Goal: Task Accomplishment & Management: Manage account settings

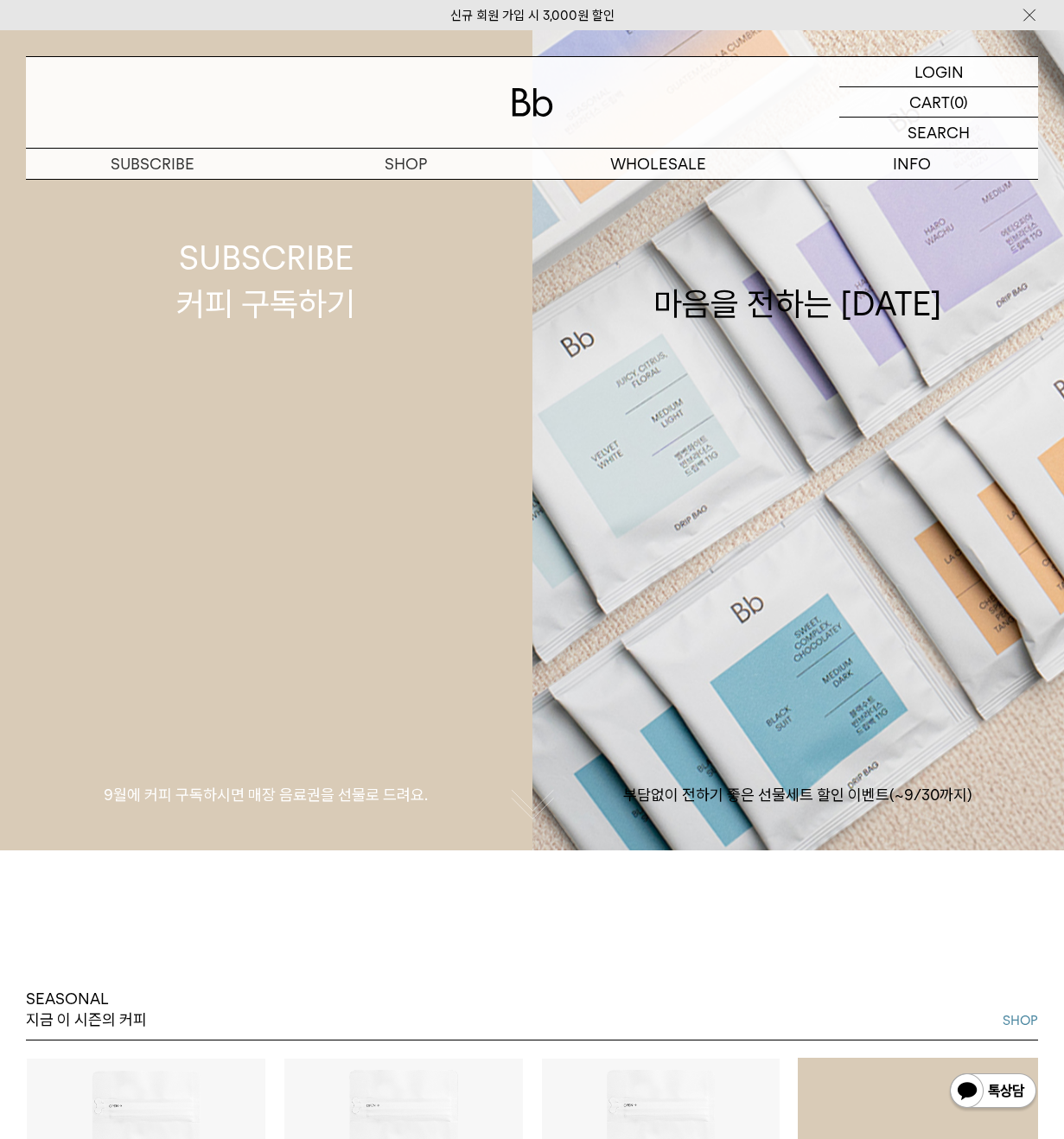
scroll to position [346, 0]
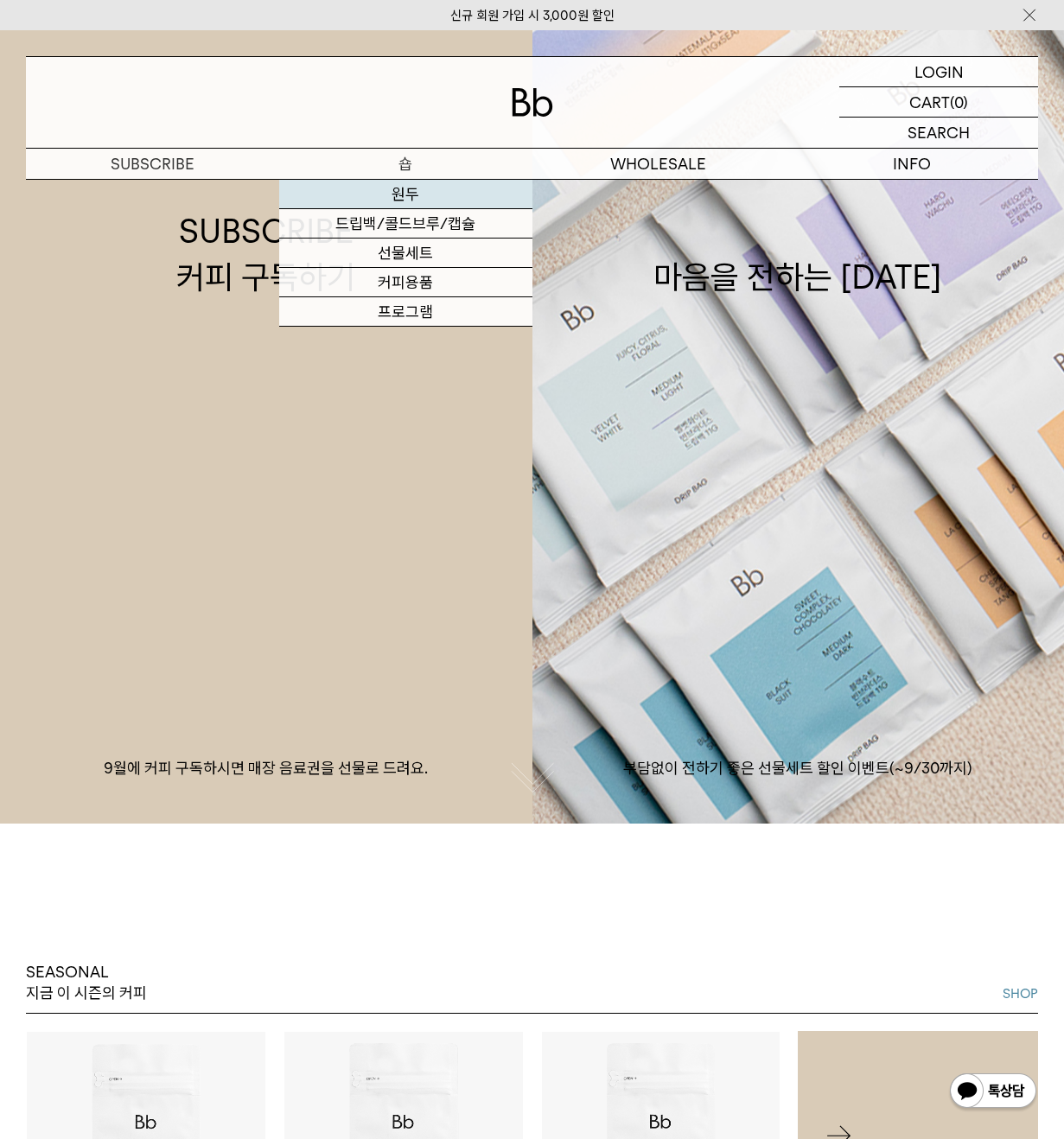
click at [412, 188] on link "원두" at bounding box center [405, 194] width 253 height 30
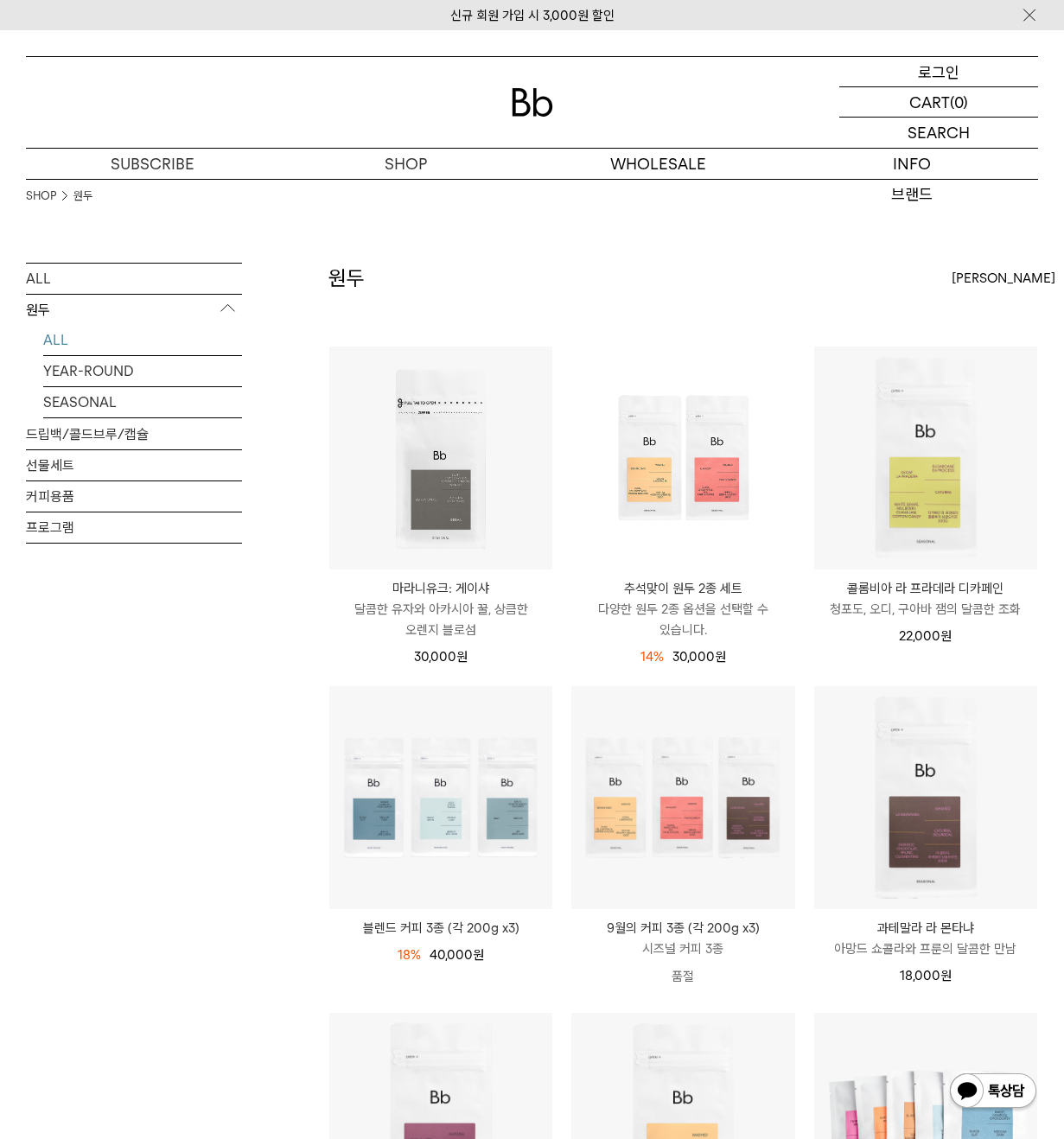
click at [895, 82] on div "LOGIN 로그인" at bounding box center [939, 72] width 199 height 30
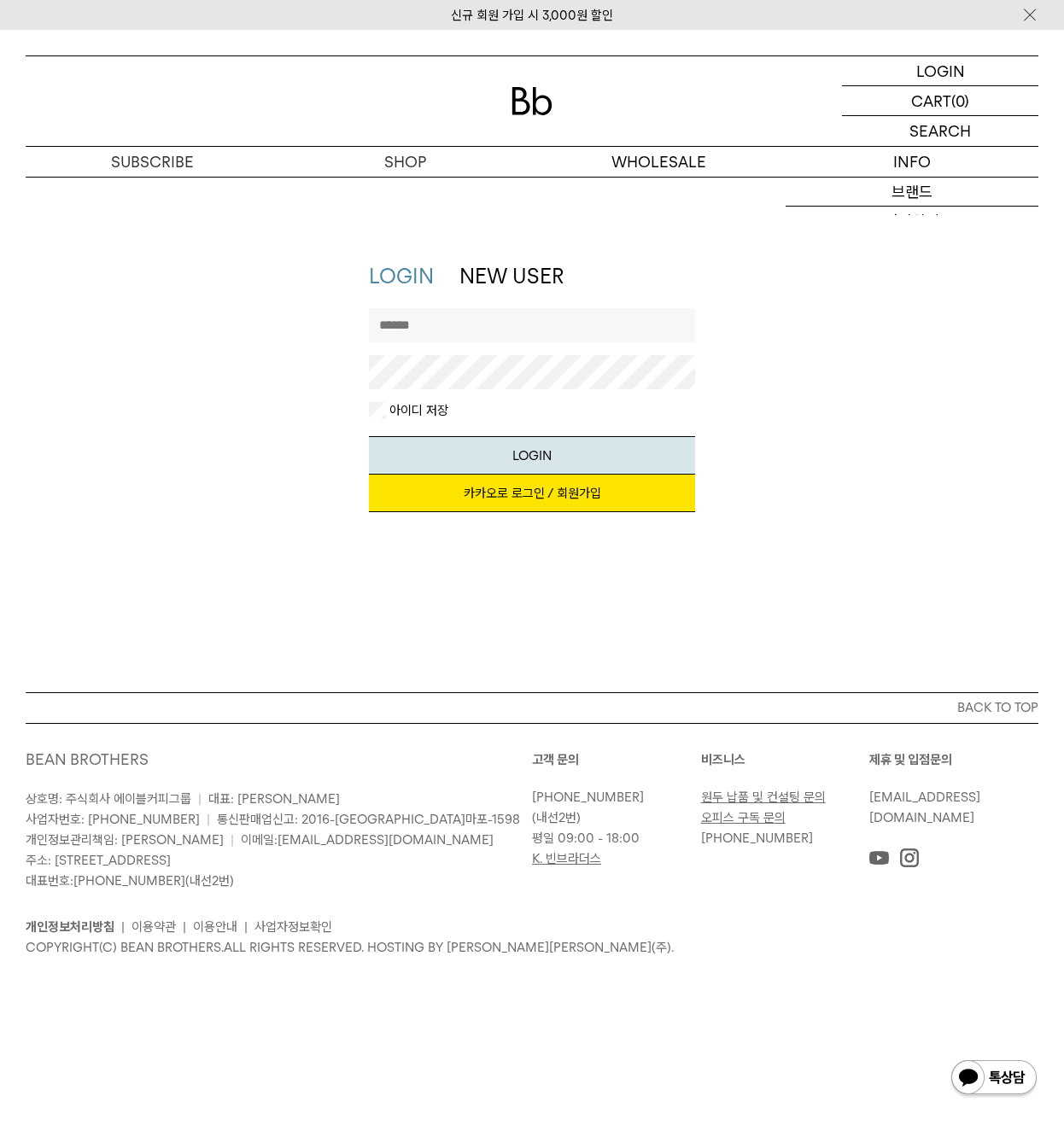
click at [586, 500] on link "카카오로 로그인 / 회원가입" at bounding box center [532, 493] width 326 height 38
click at [517, 490] on link "카카오로 로그인 / 회원가입" at bounding box center [532, 493] width 326 height 38
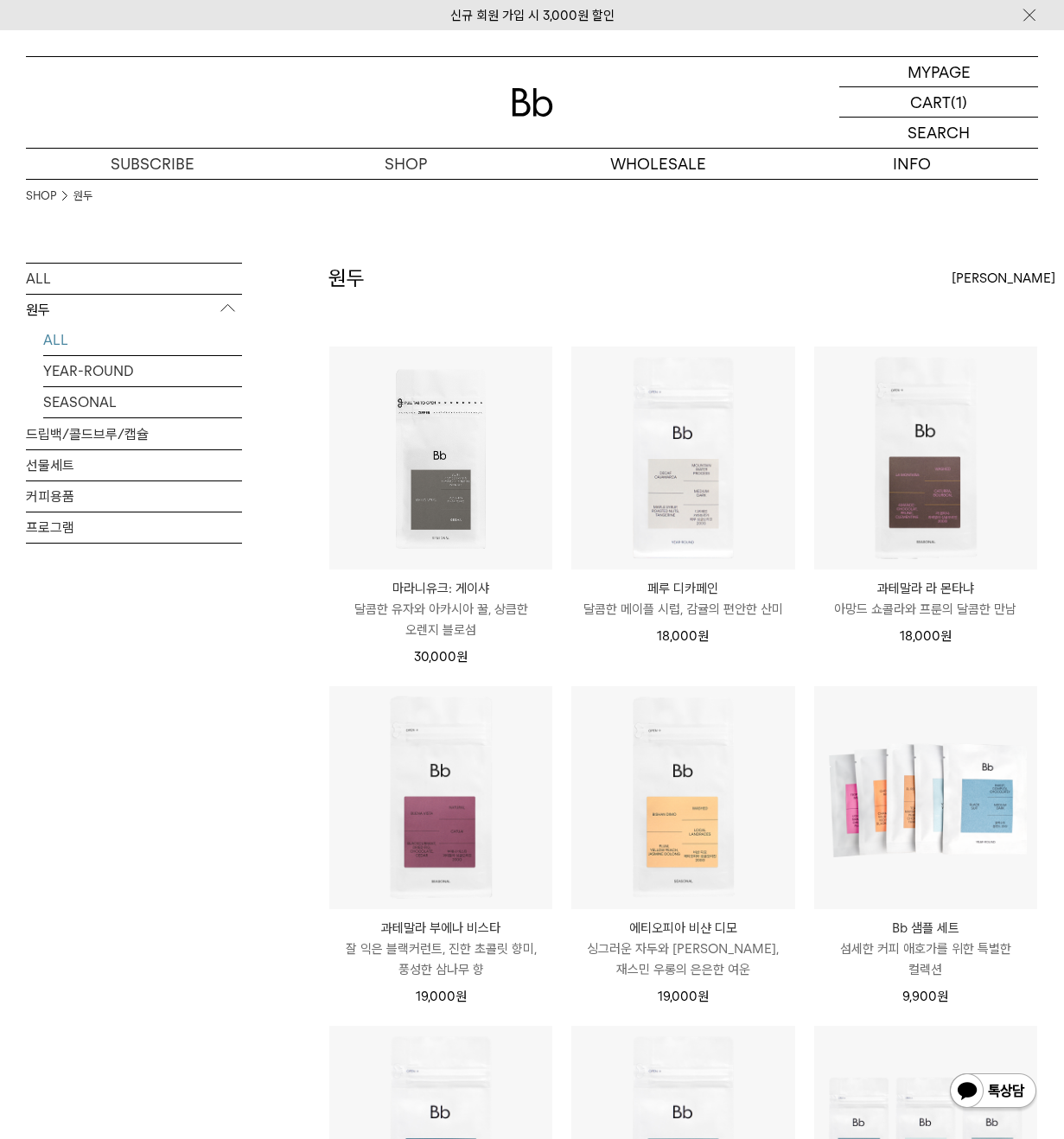
click at [715, 276] on div "원두 상품 14 개 [PERSON_NAME] [PERSON_NAME] 인기순 낮은가격순" at bounding box center [683, 304] width 710 height 83
click at [898, 86] on div "MYPAGE 마이페이지" at bounding box center [939, 72] width 199 height 30
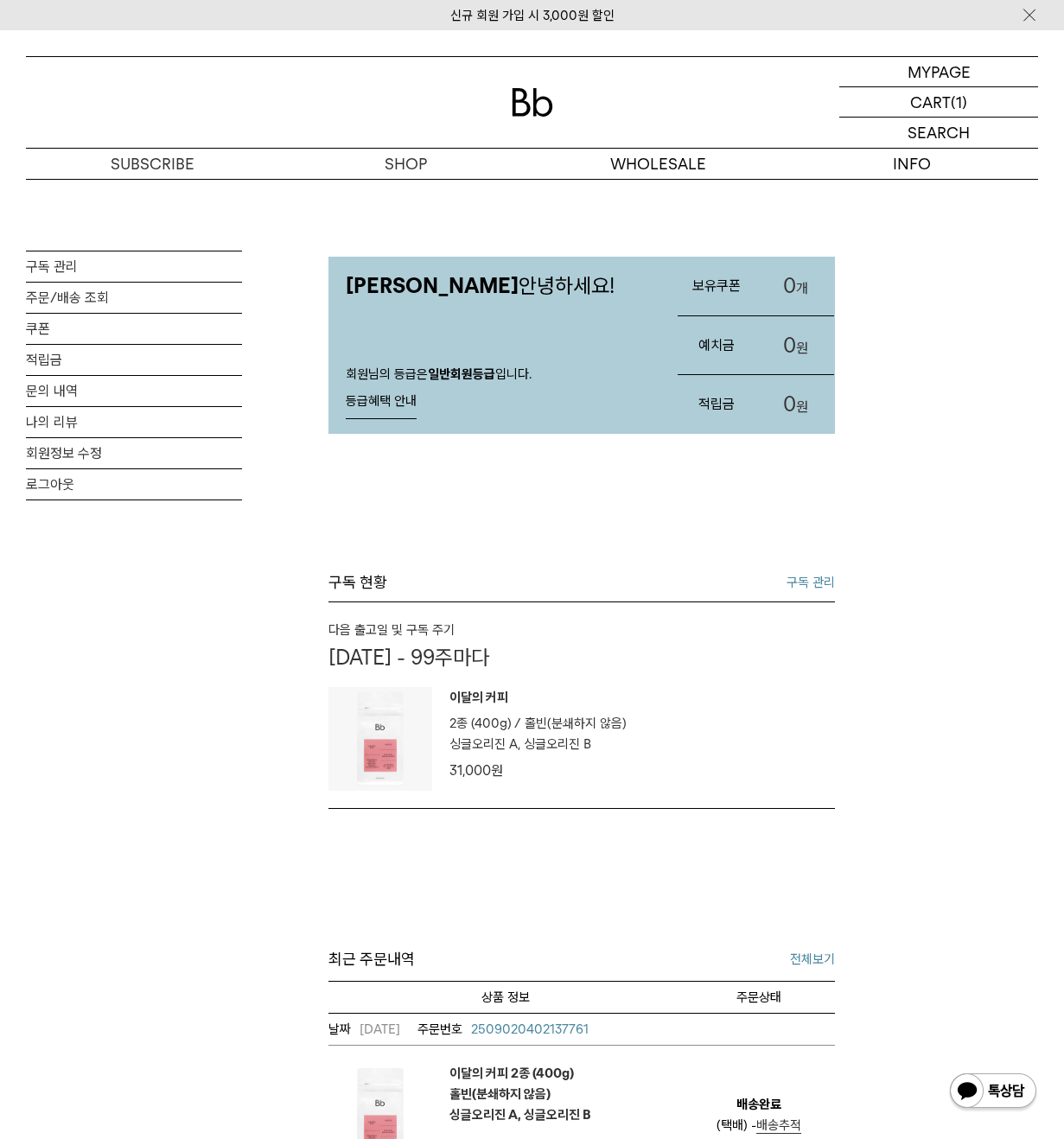
click at [816, 570] on div "임재석님 안녕하세요! 회원님의 등급은 일반회원등급 입니다. 등급혜택 안내 등급혜택 안내 회원 등급 일반회원등급 추가 할인 0원이상 구매시 상품…" at bounding box center [582, 818] width 507 height 1278
click at [816, 576] on link "구독 관리" at bounding box center [811, 582] width 48 height 21
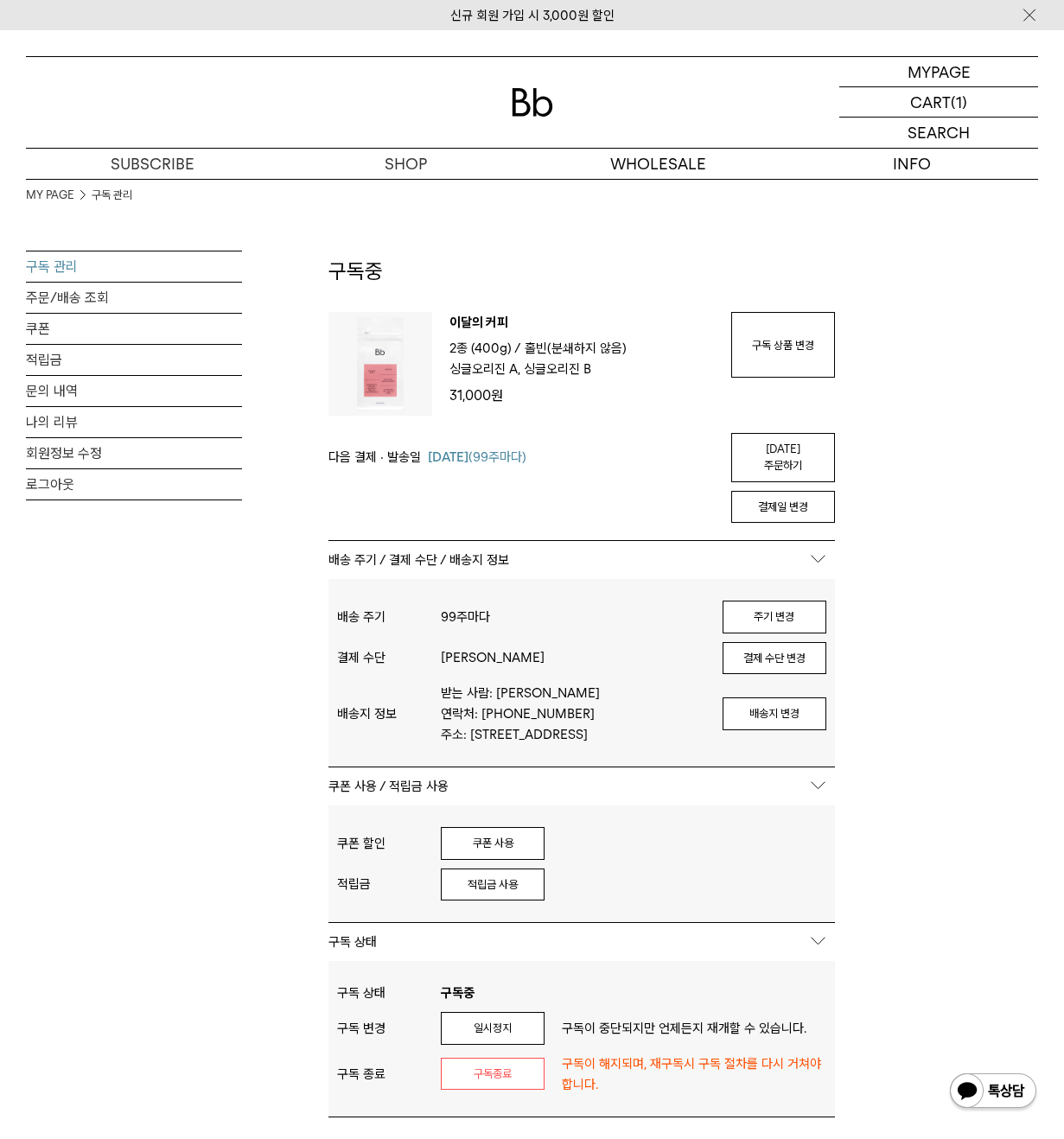
click at [599, 482] on div "결제일 변경" at bounding box center [582, 503] width 507 height 41
click at [726, 386] on div "이달의 커피 2종 (400g) / 분쇄도 홀빈(분쇄하지 않음) 원두 옵션 싱글오리진 A, 싱글오리진 B 31,000 원 구독 상품 변경 배송지…" at bounding box center [582, 363] width 507 height 104
click at [771, 355] on link "구독 상품 변경" at bounding box center [783, 344] width 104 height 66
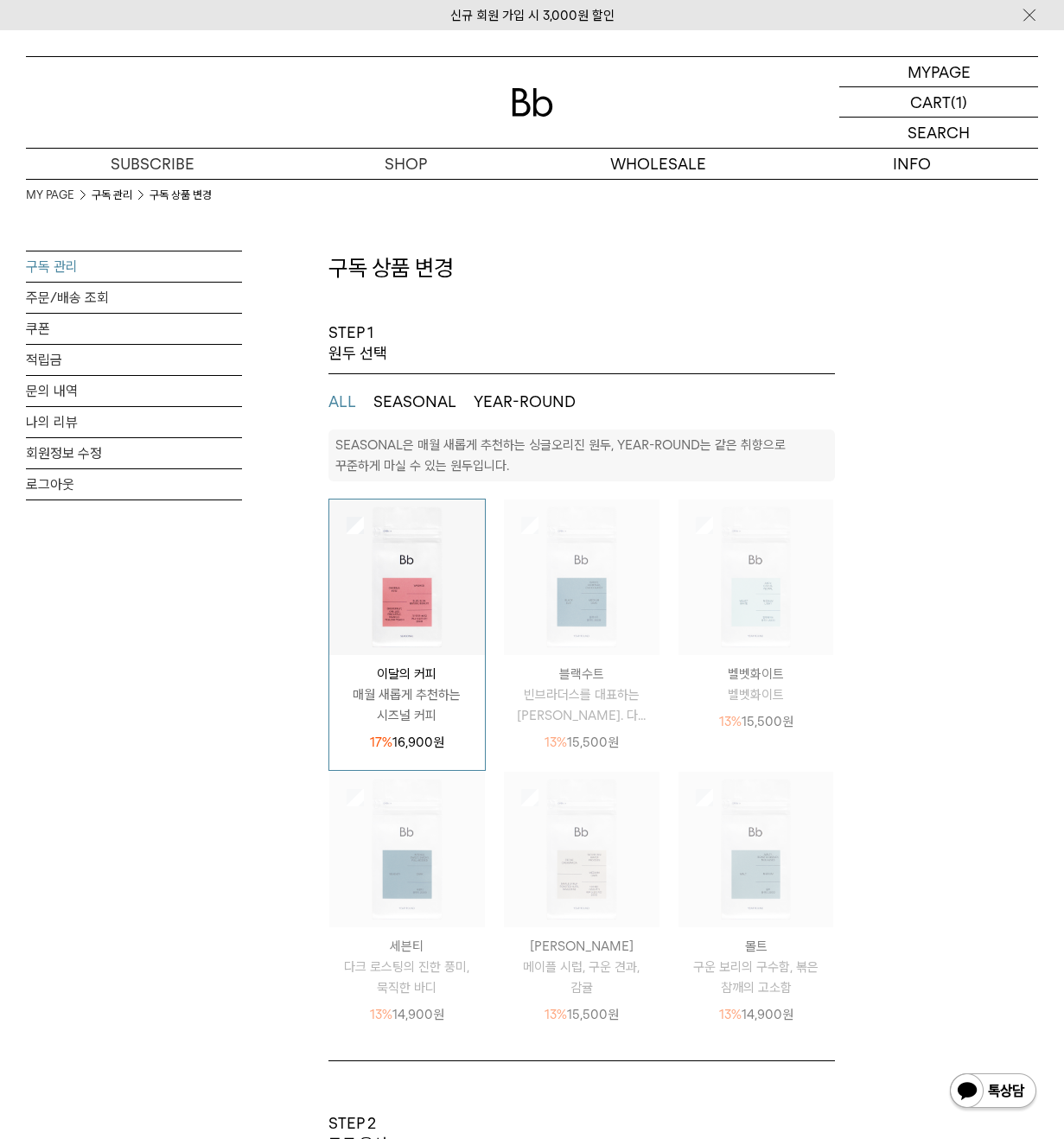
select select "**"
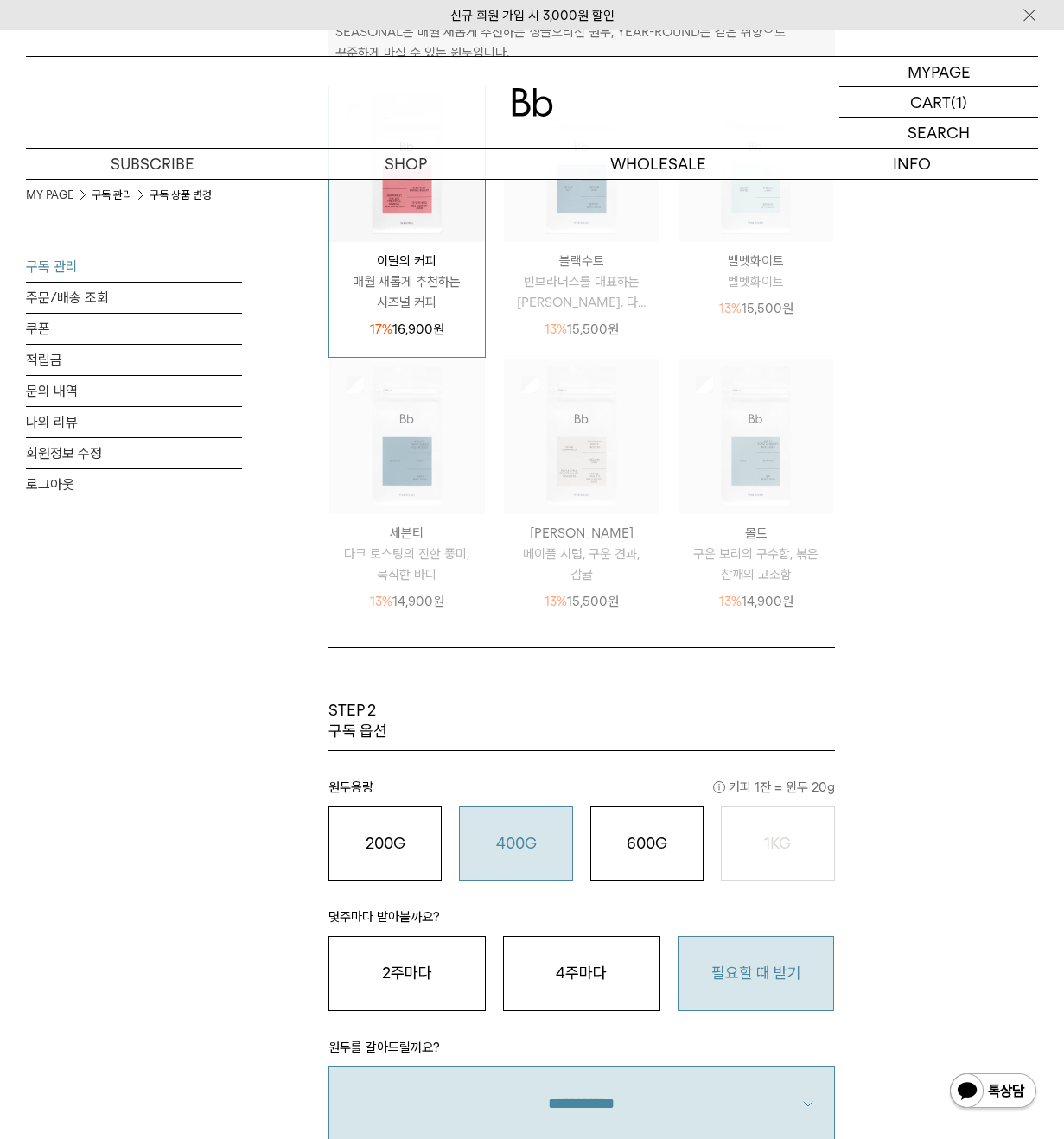
scroll to position [432, 0]
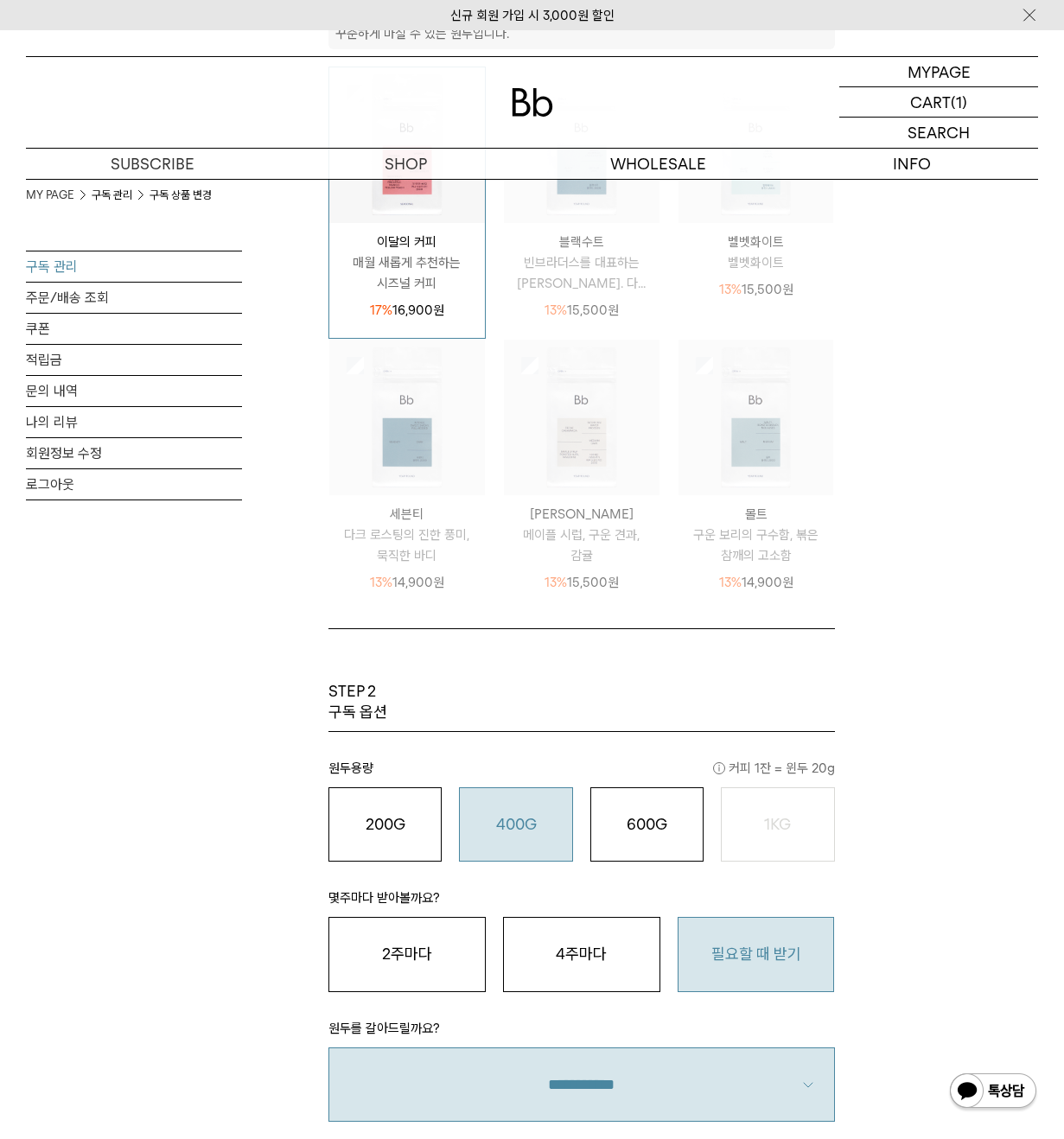
click at [528, 825] on o "400G" at bounding box center [516, 824] width 40 height 18
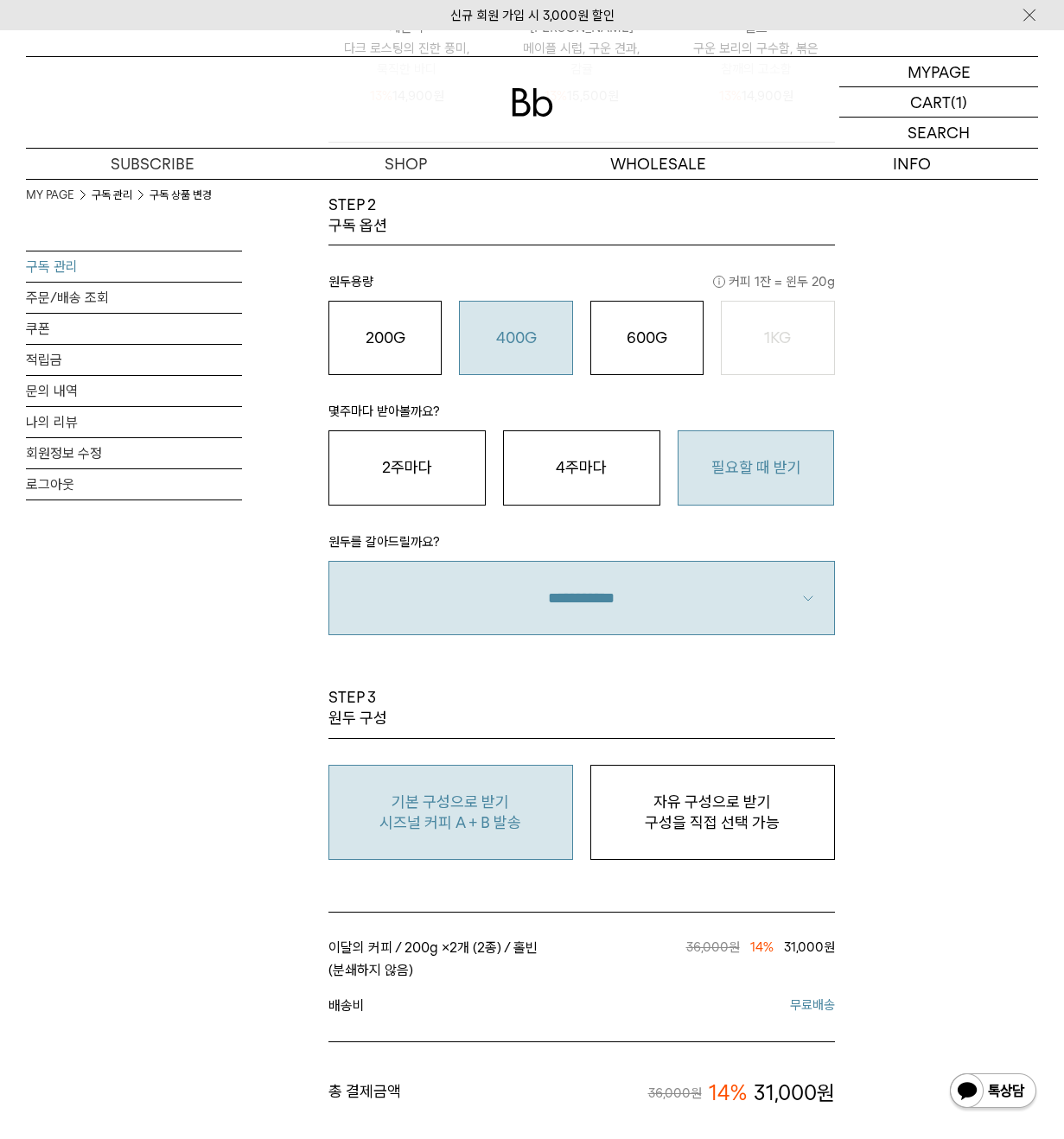
scroll to position [951, 0]
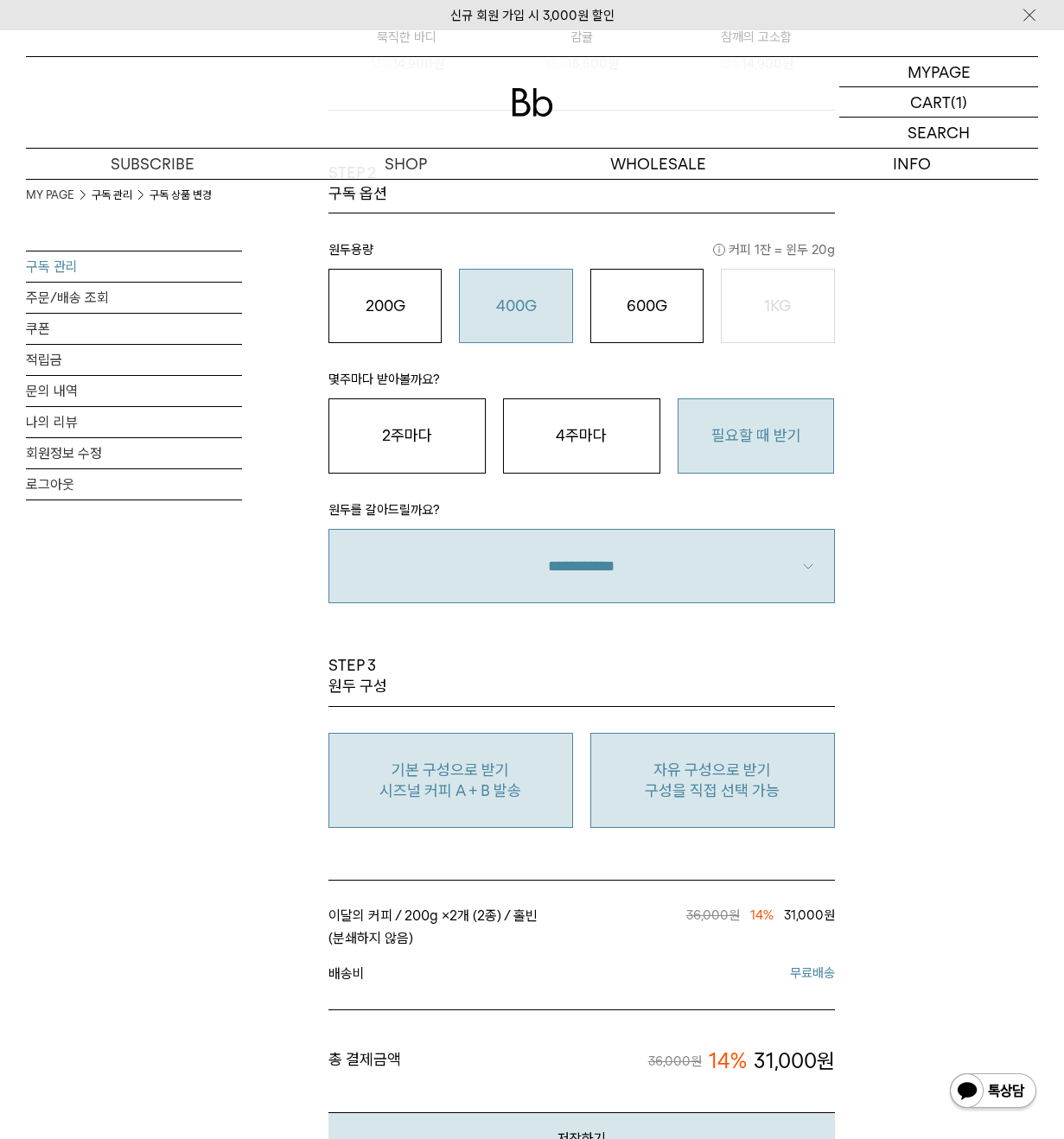
click at [761, 758] on button "자유 구성으로 받기 구성을 직접 선택 가능" at bounding box center [713, 780] width 245 height 96
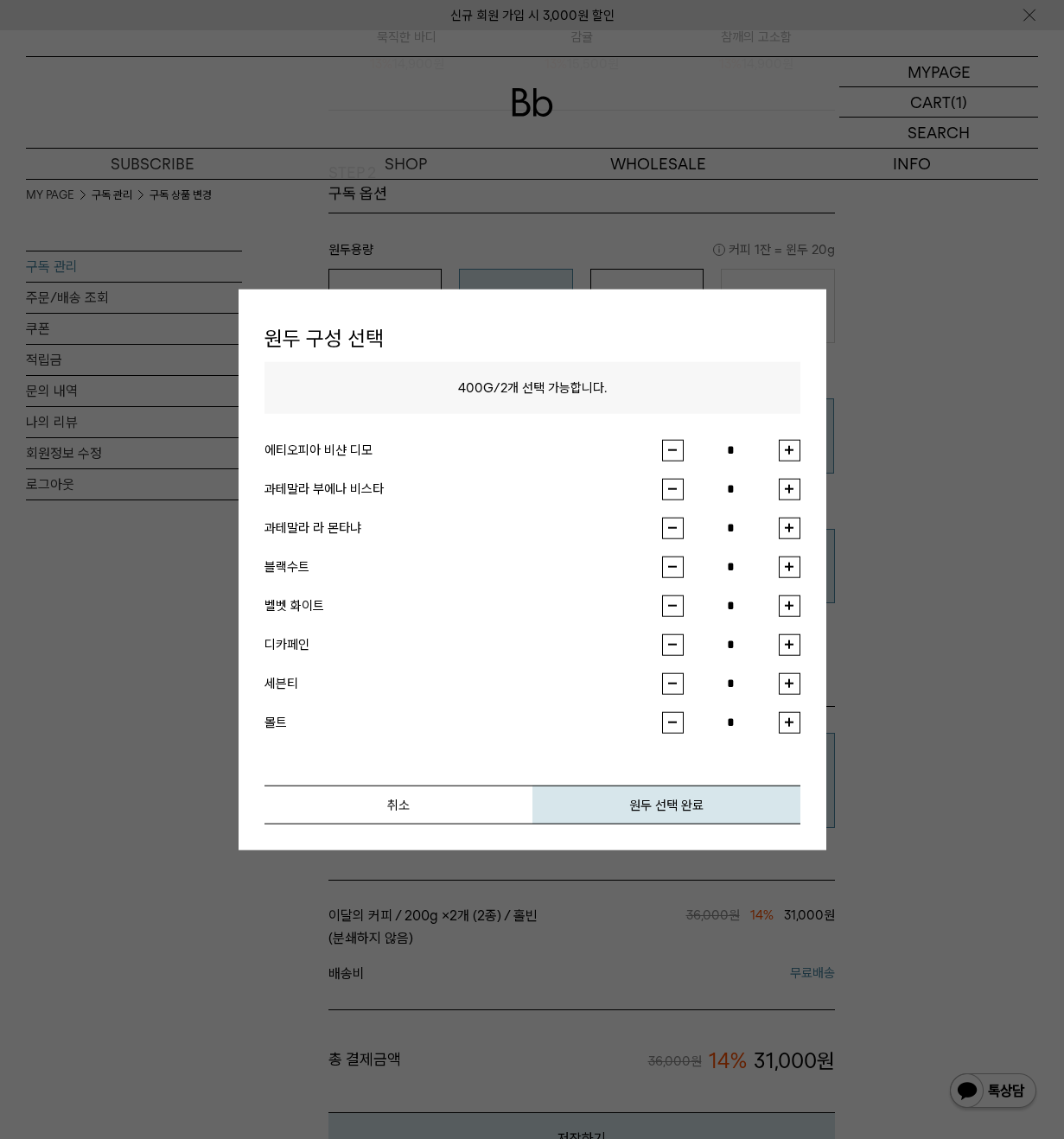
click at [375, 488] on div "과테말라 부에나 비스타" at bounding box center [462, 489] width 397 height 21
click at [790, 495] on button "button" at bounding box center [790, 489] width 22 height 22
type input "*"
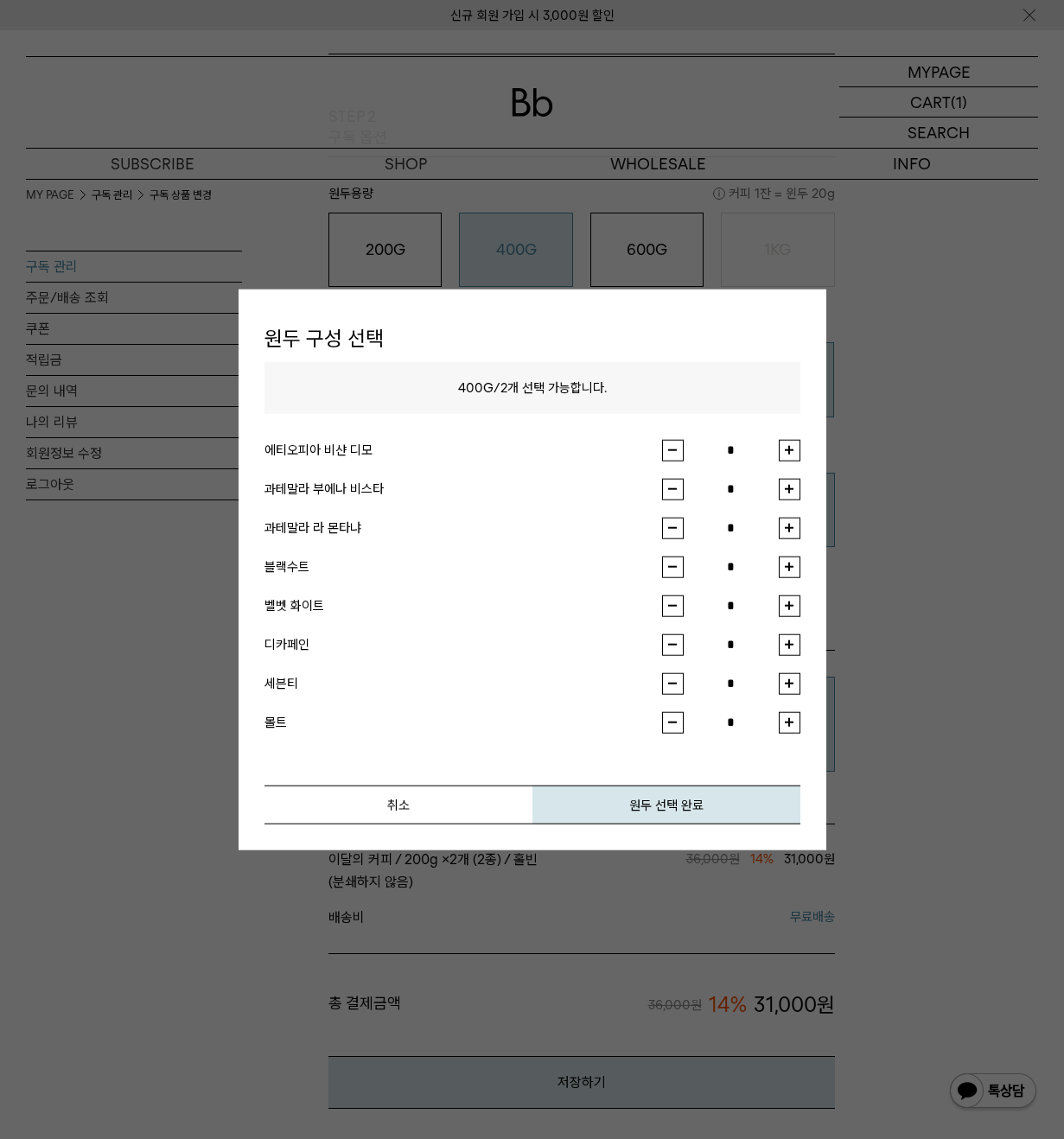
scroll to position [1210, 0]
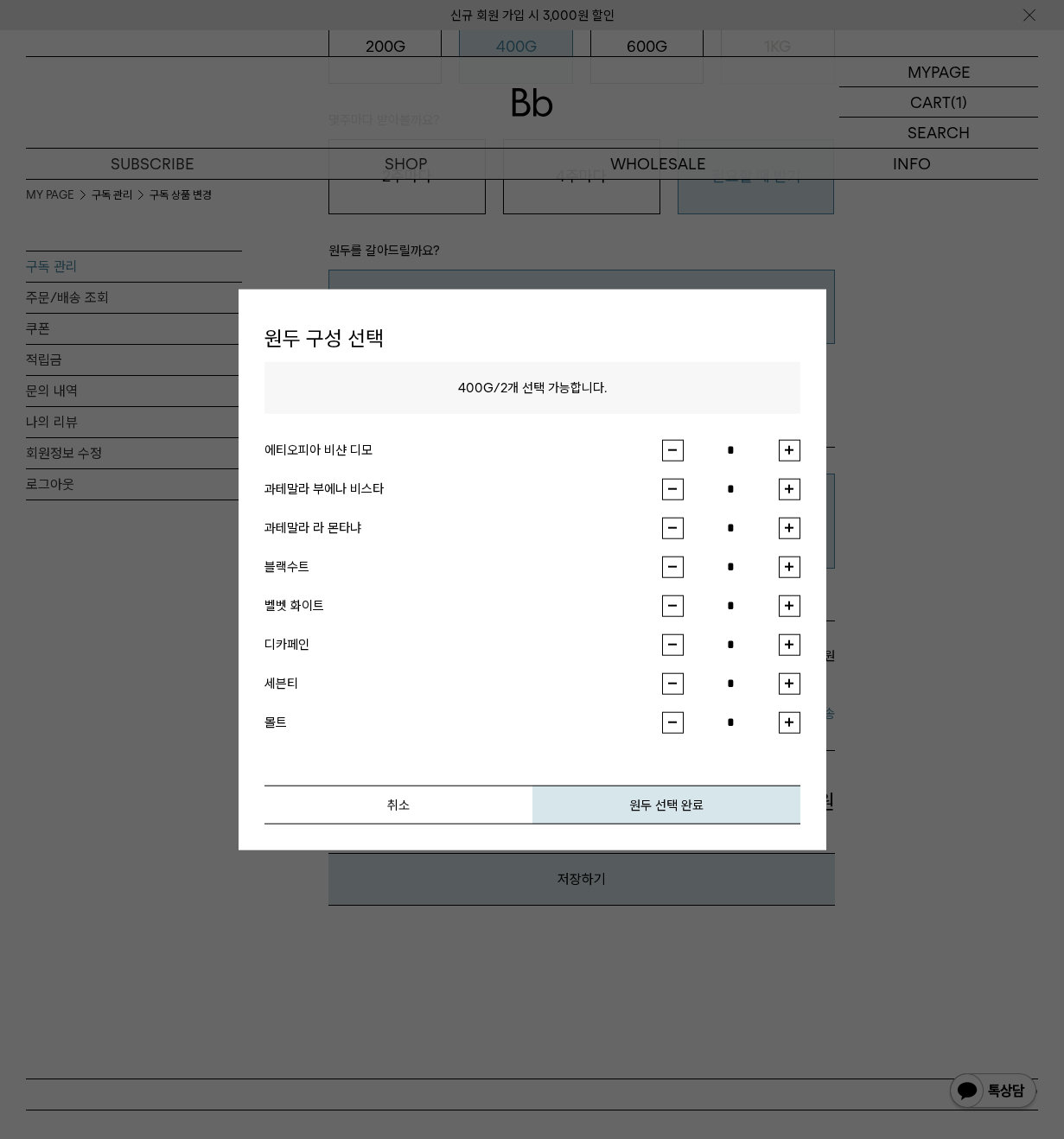
click at [771, 609] on input "*" at bounding box center [731, 605] width 95 height 22
click at [781, 605] on button "button" at bounding box center [790, 605] width 22 height 22
type input "*"
click at [711, 802] on button "원두 선택 완료" at bounding box center [667, 804] width 268 height 38
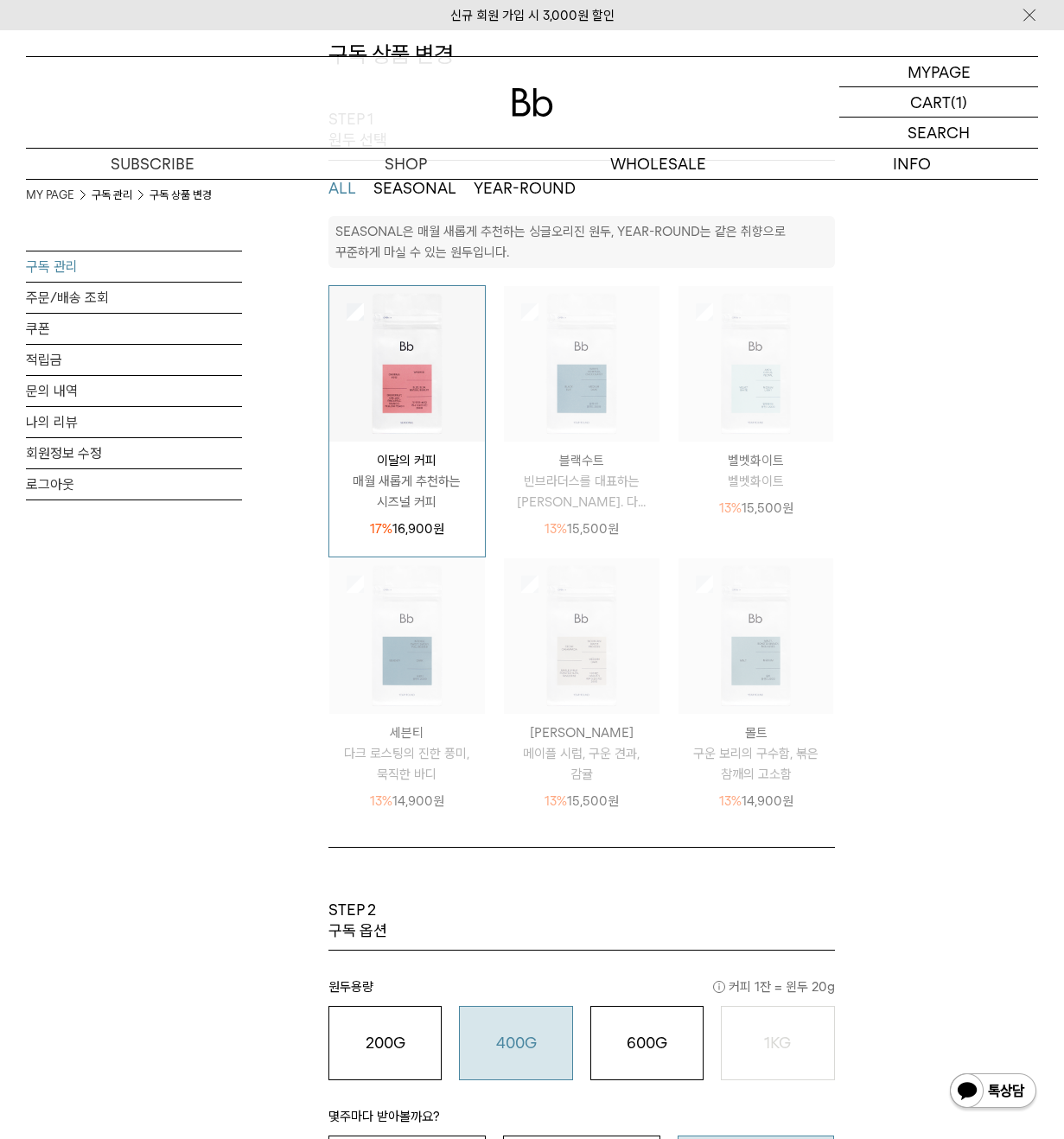
scroll to position [173, 0]
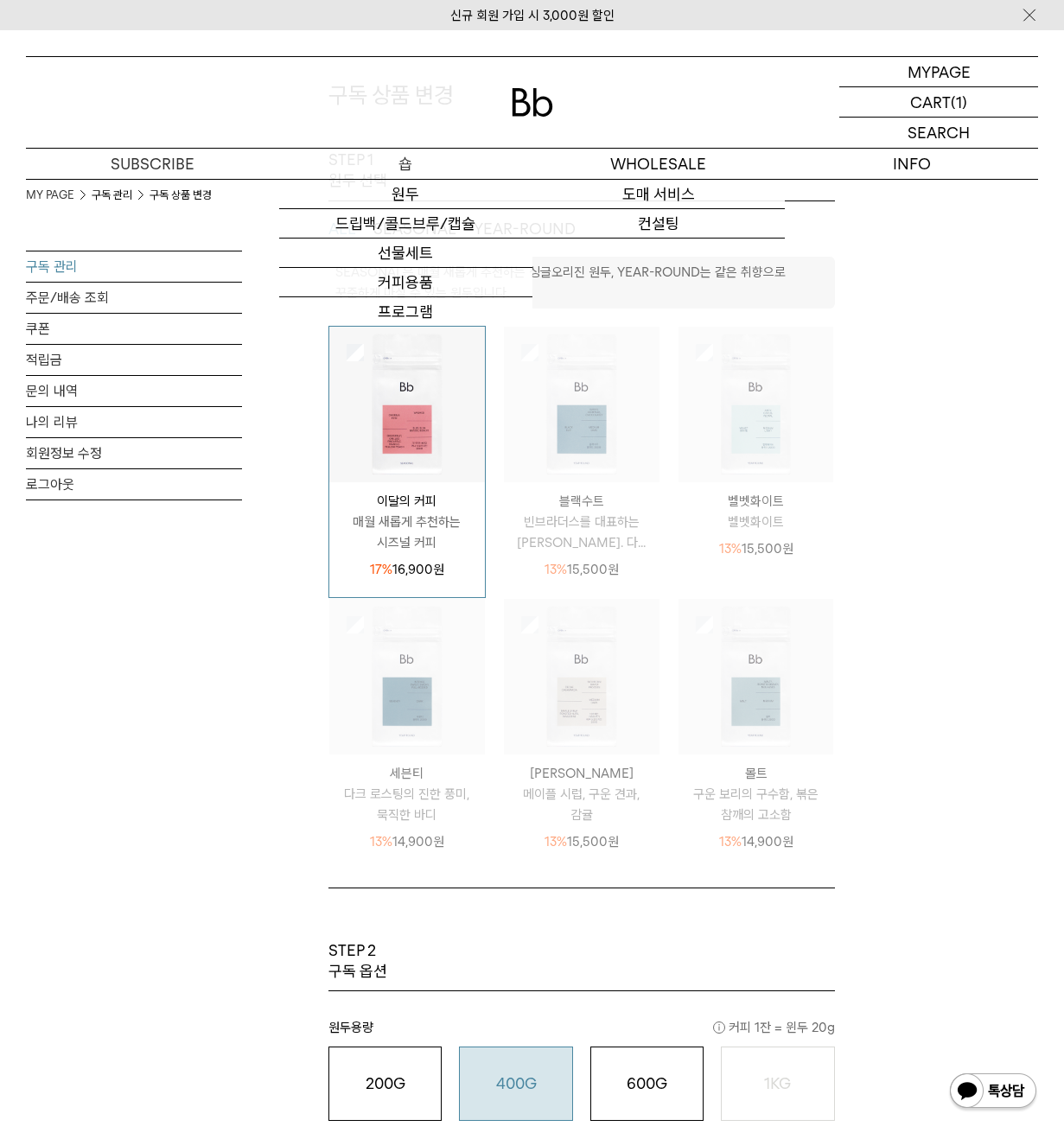
click at [486, 160] on p "숍" at bounding box center [405, 164] width 253 height 31
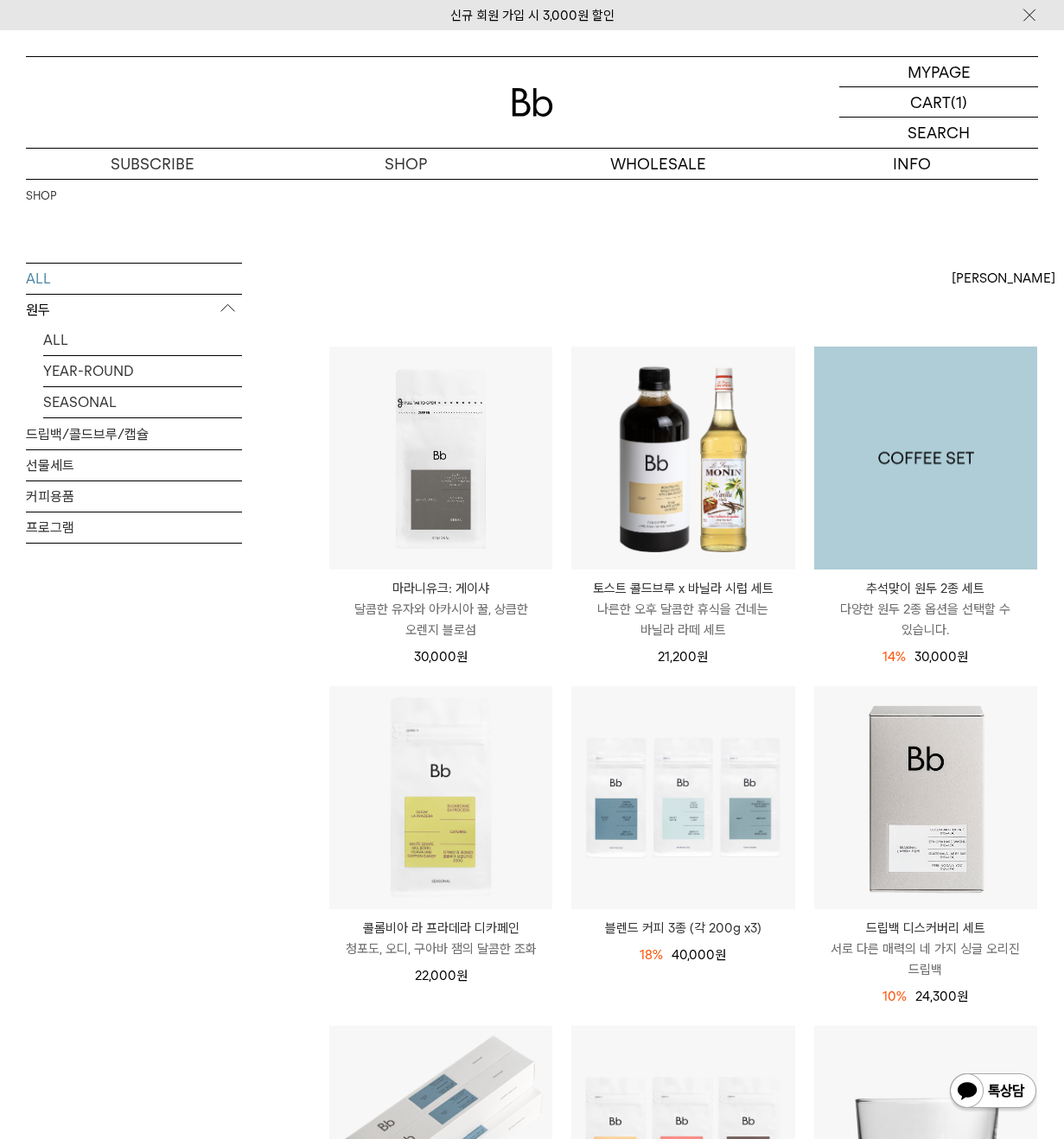
click at [901, 447] on img at bounding box center [926, 458] width 223 height 223
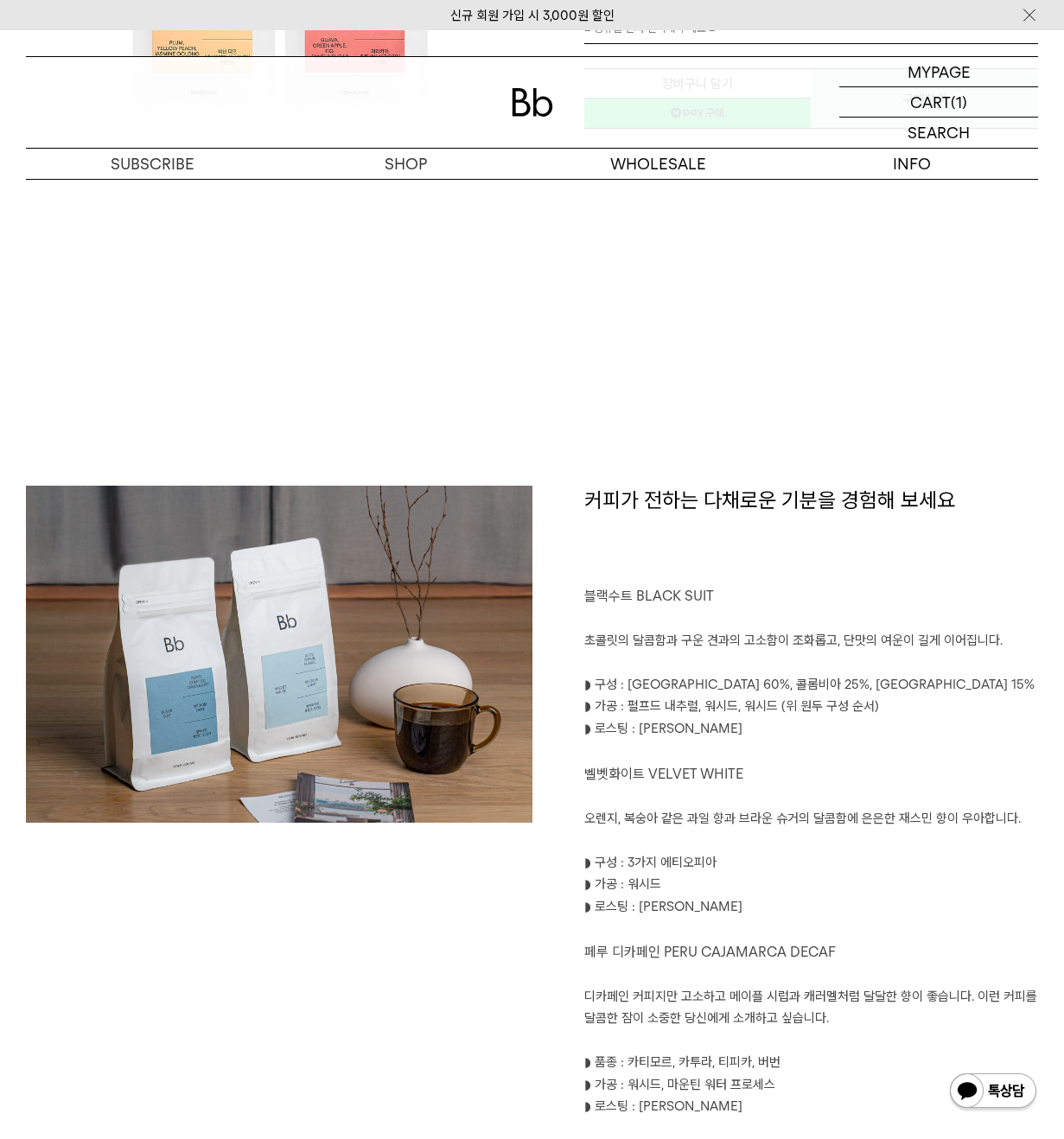
scroll to position [519, 0]
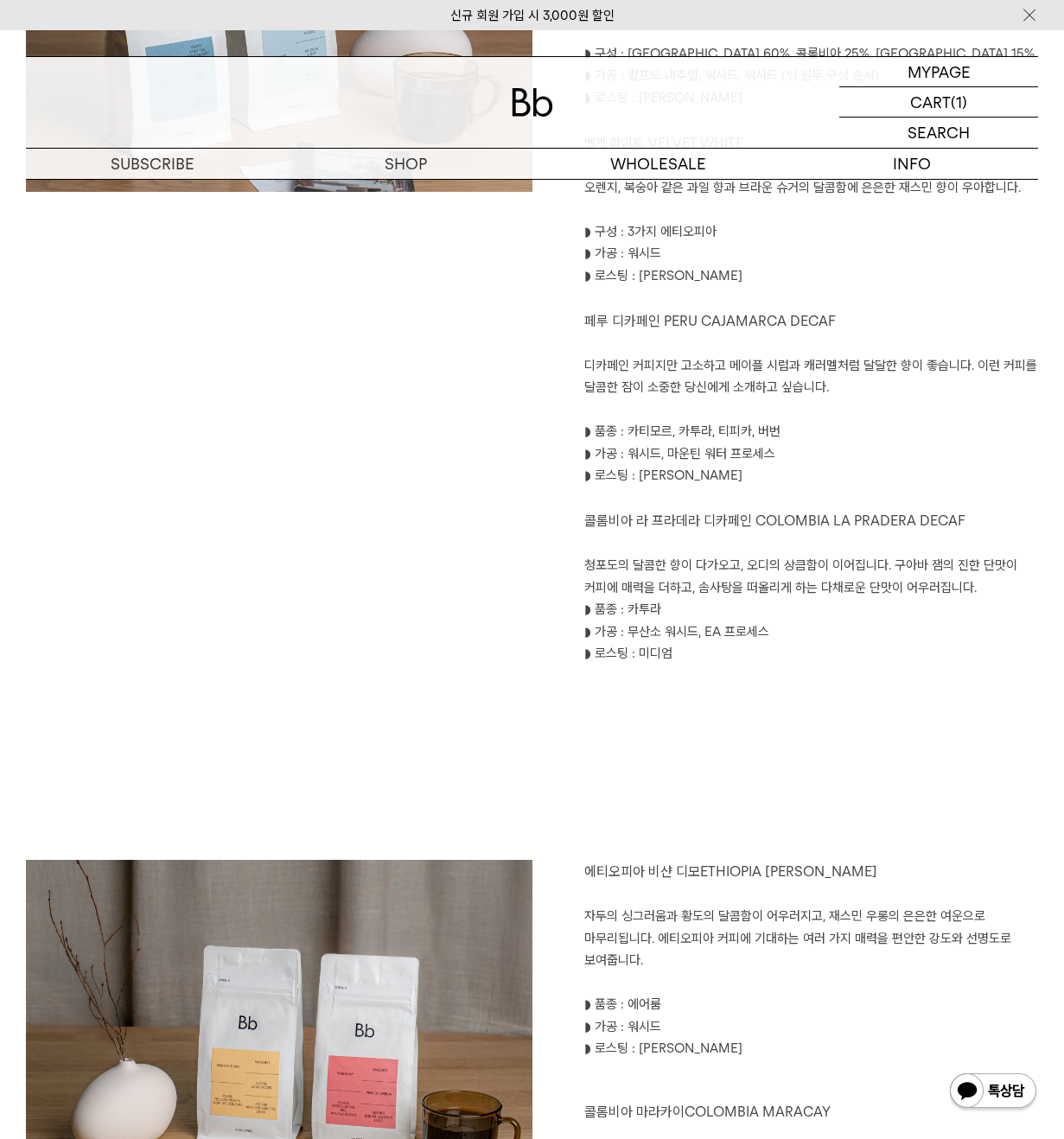
click at [818, 411] on p at bounding box center [812, 410] width 455 height 23
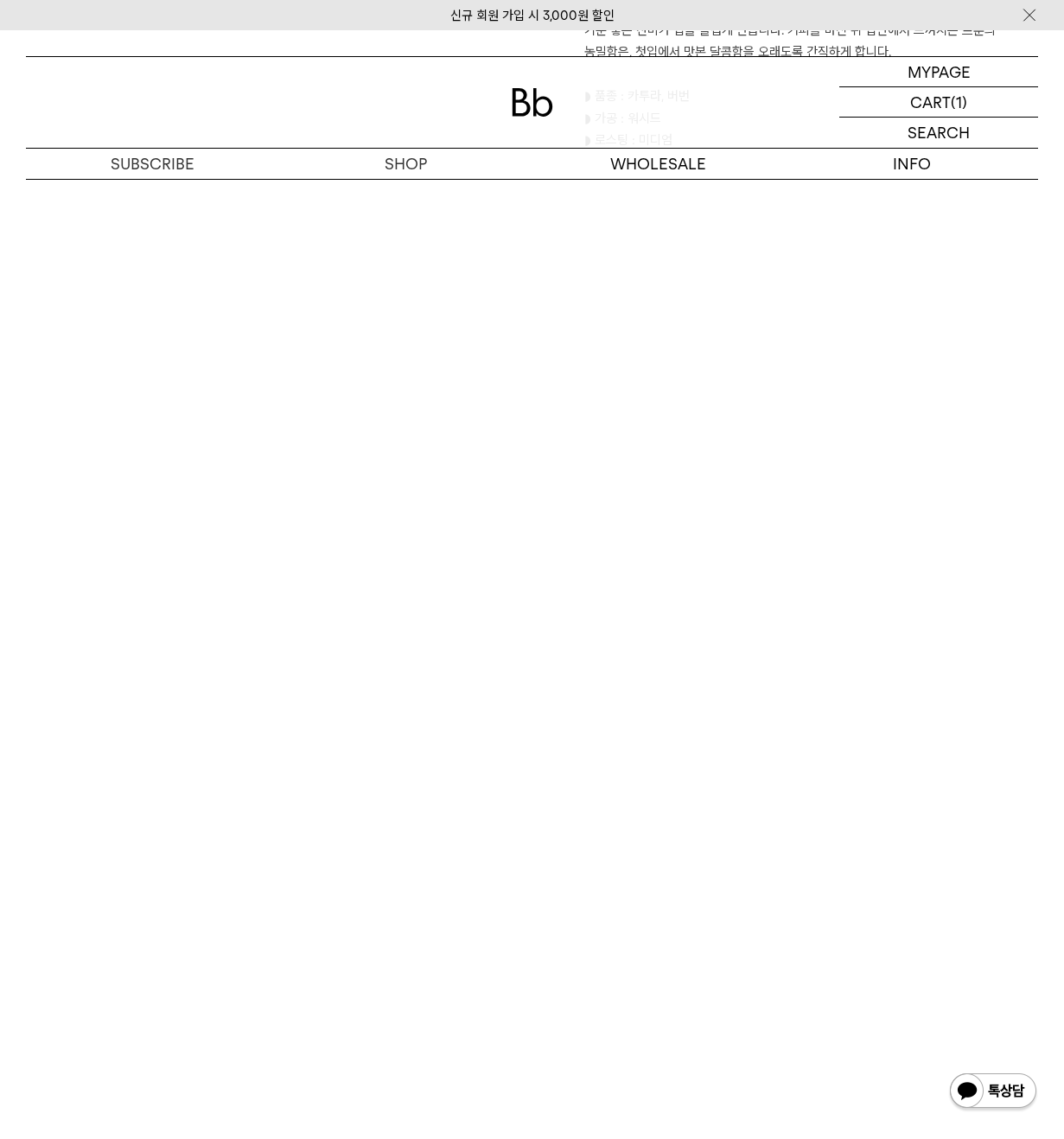
scroll to position [2507, 0]
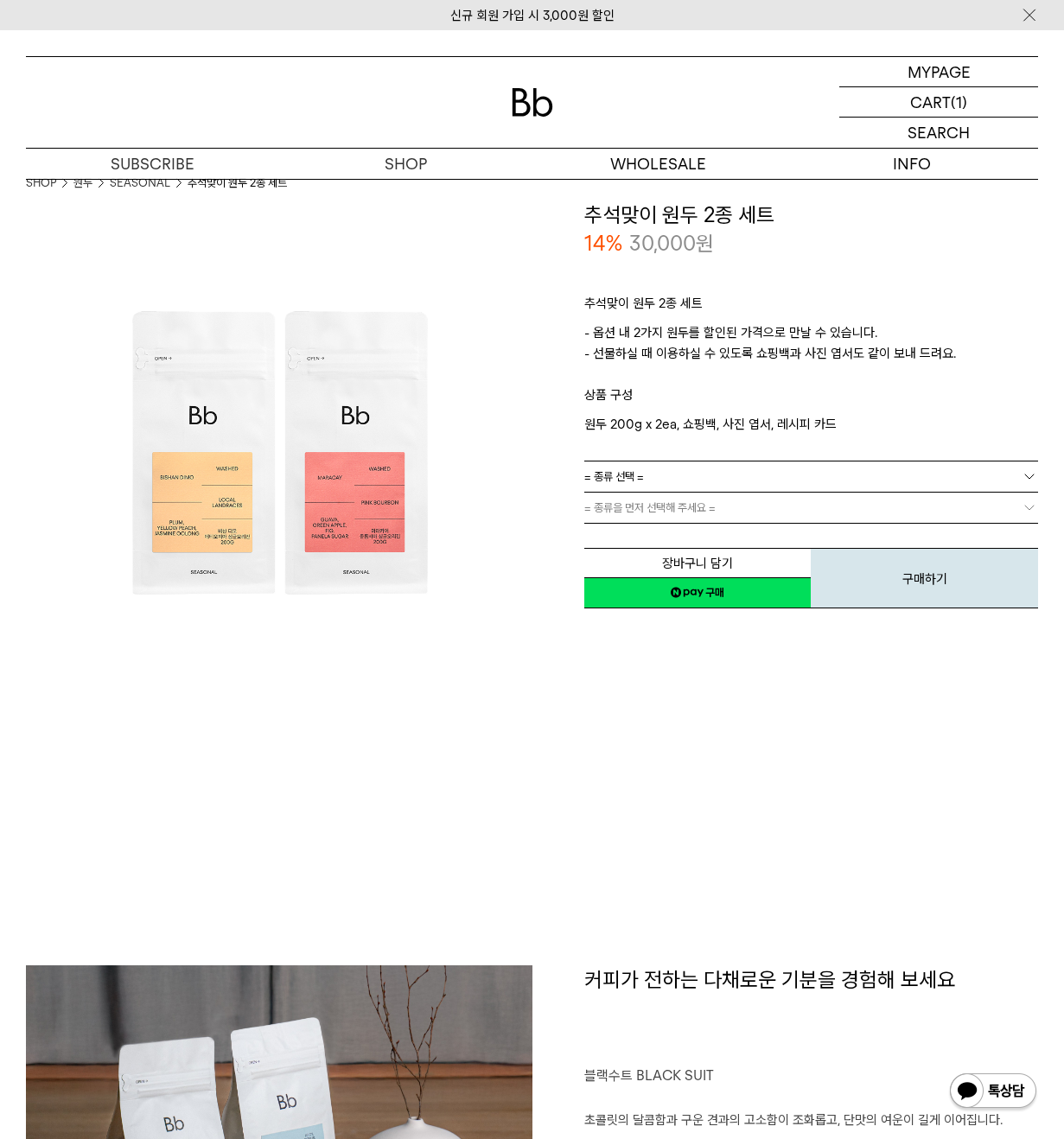
scroll to position [0, 0]
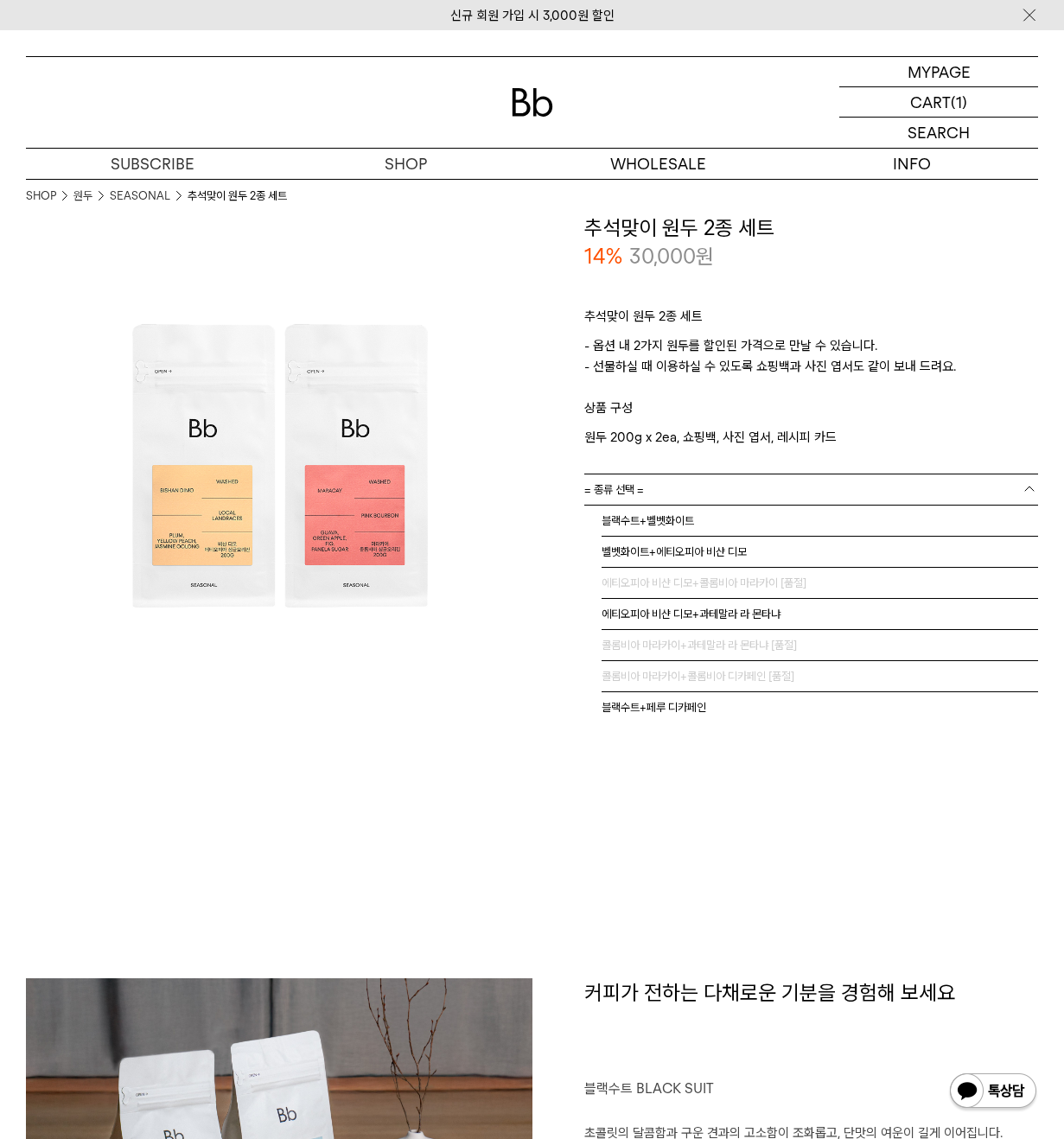
click at [792, 485] on link "= 종류 선택 =" at bounding box center [812, 489] width 455 height 31
click at [712, 559] on li "벨벳화이트+에티오피아 비샨 디모" at bounding box center [820, 552] width 438 height 32
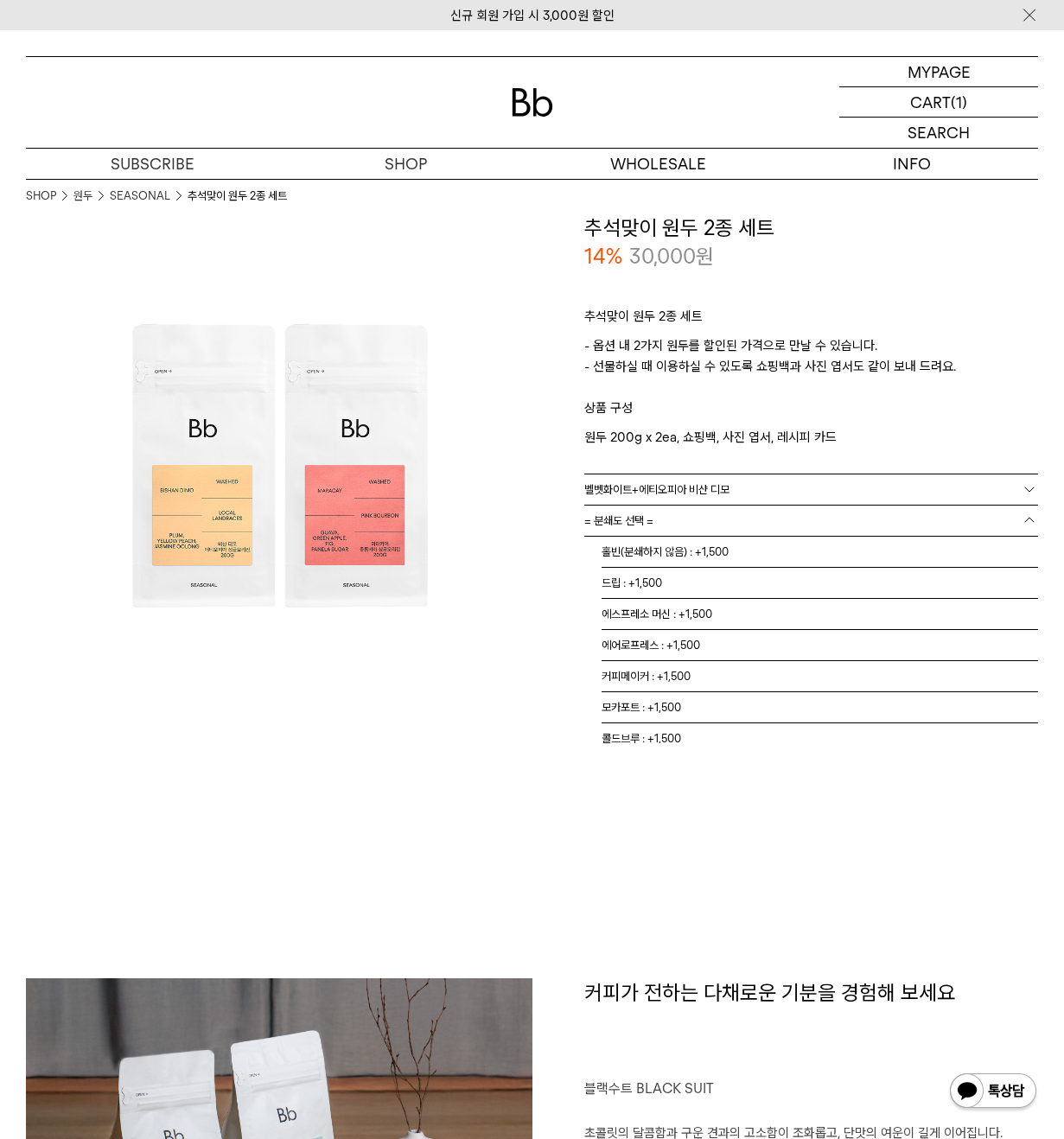
click at [788, 527] on link "= 분쇄도 선택 =" at bounding box center [812, 521] width 455 height 31
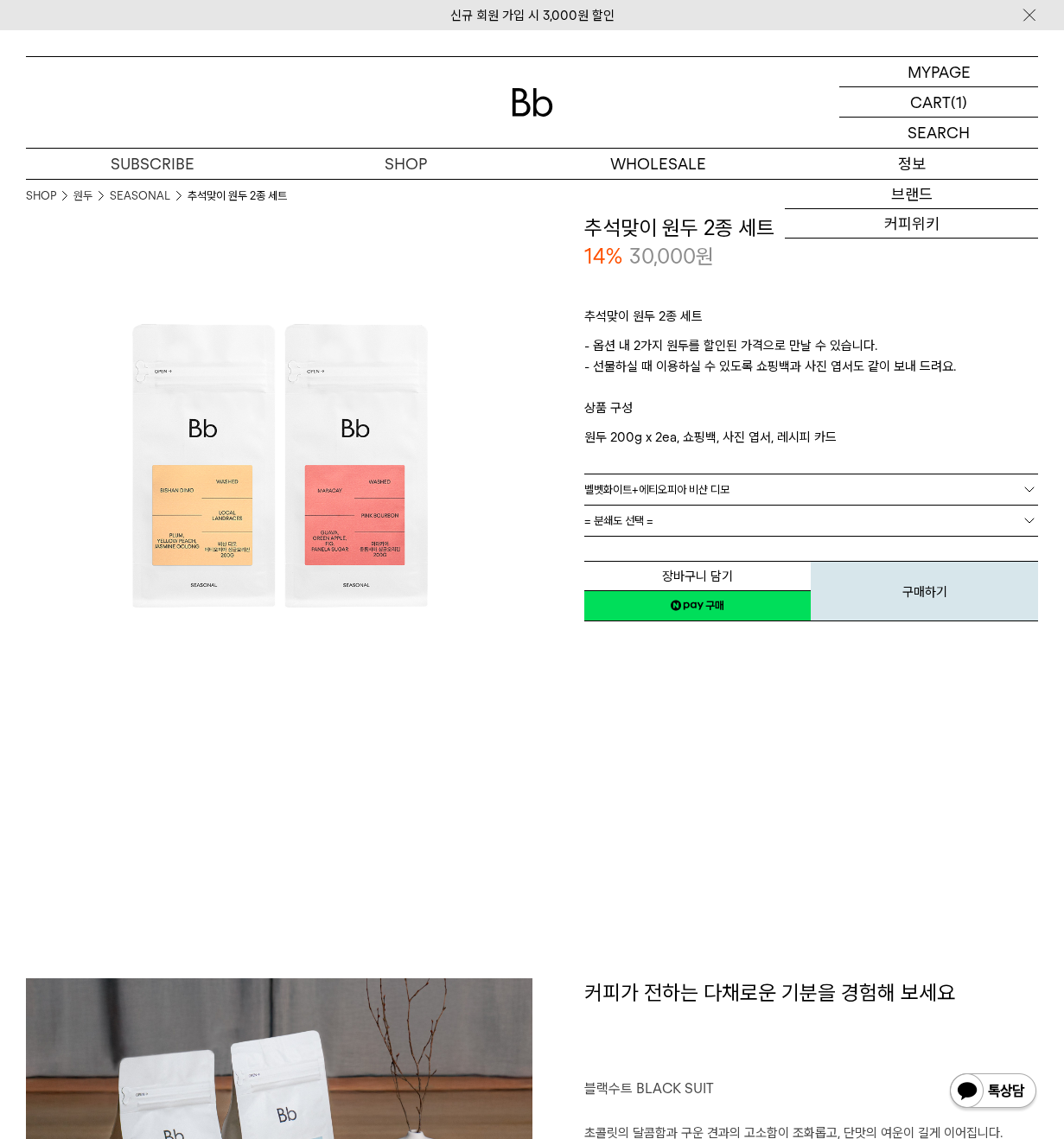
click at [906, 175] on p "정보" at bounding box center [911, 164] width 253 height 31
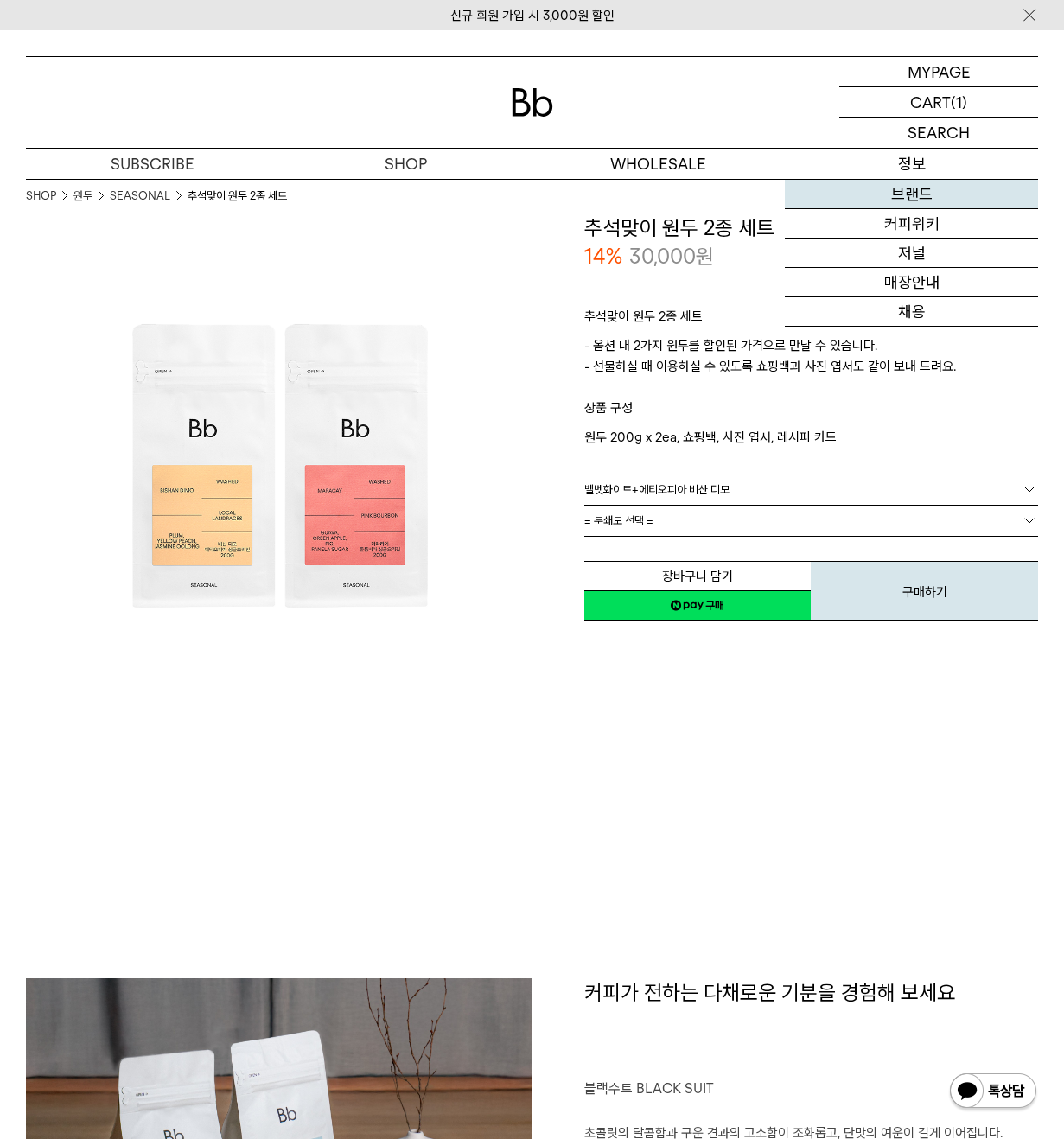
click at [905, 199] on link "브랜드" at bounding box center [911, 194] width 253 height 30
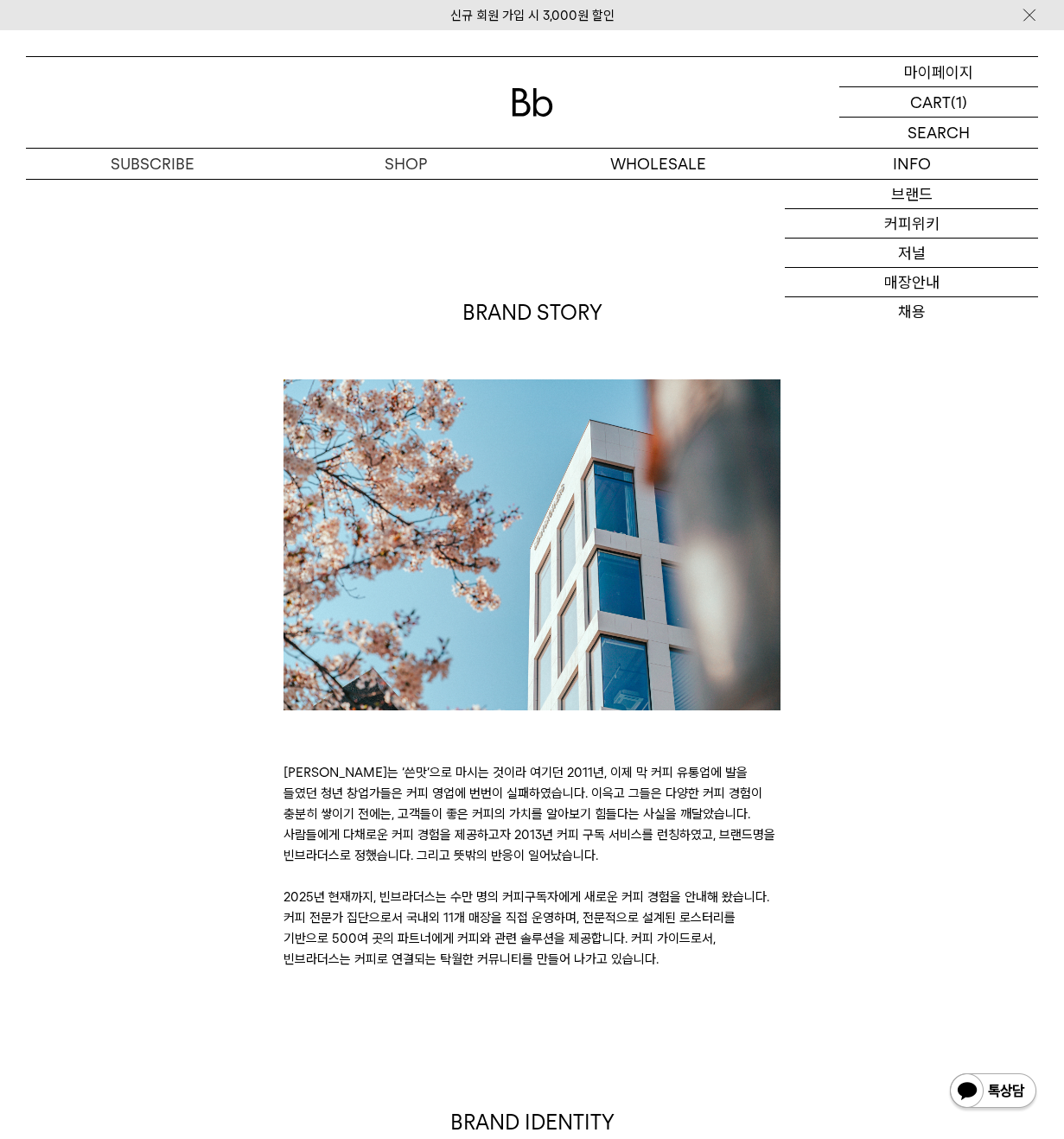
click at [929, 76] on p "마이페이지" at bounding box center [939, 72] width 69 height 30
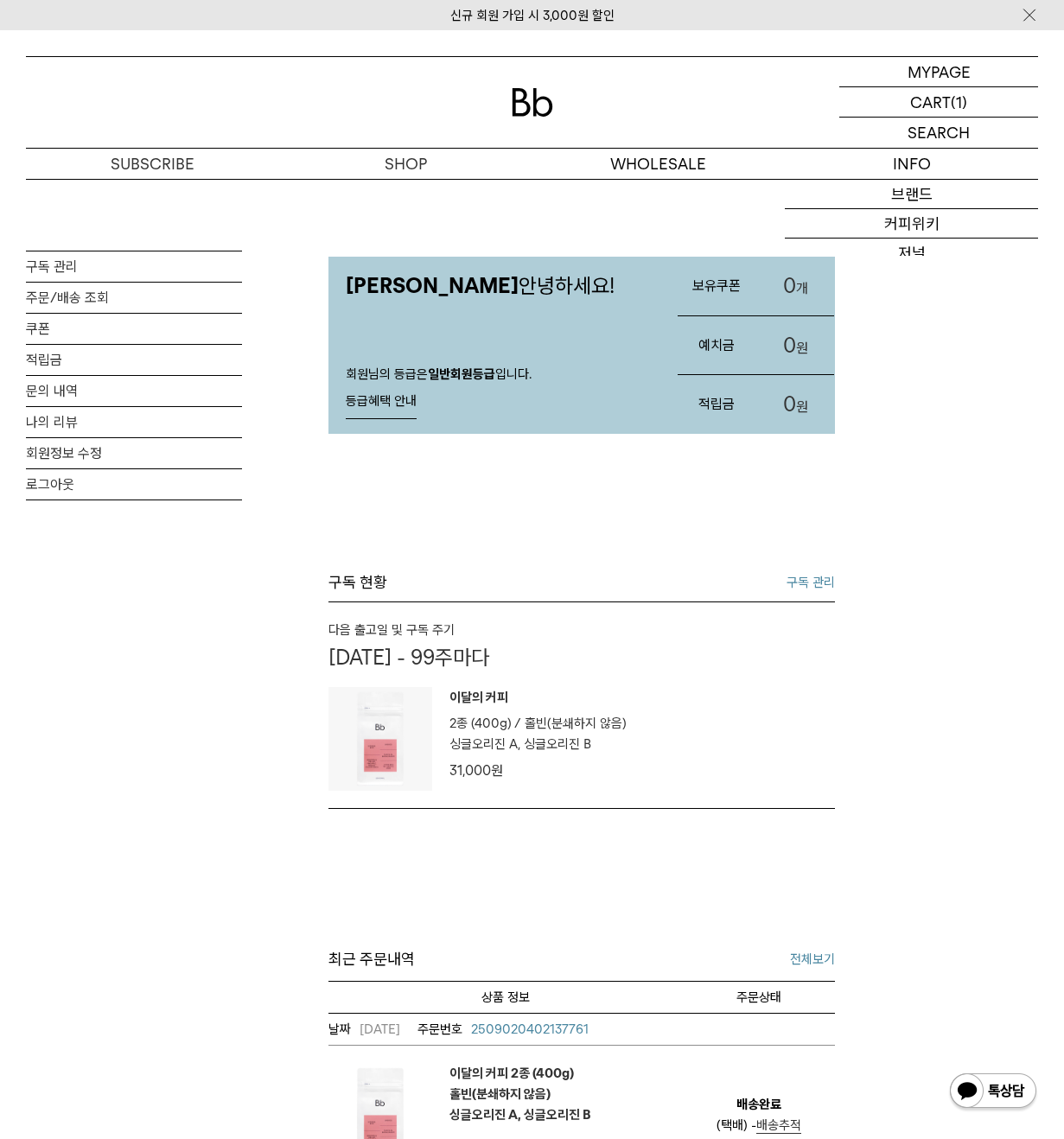
click at [793, 585] on link "구독 관리" at bounding box center [811, 582] width 48 height 21
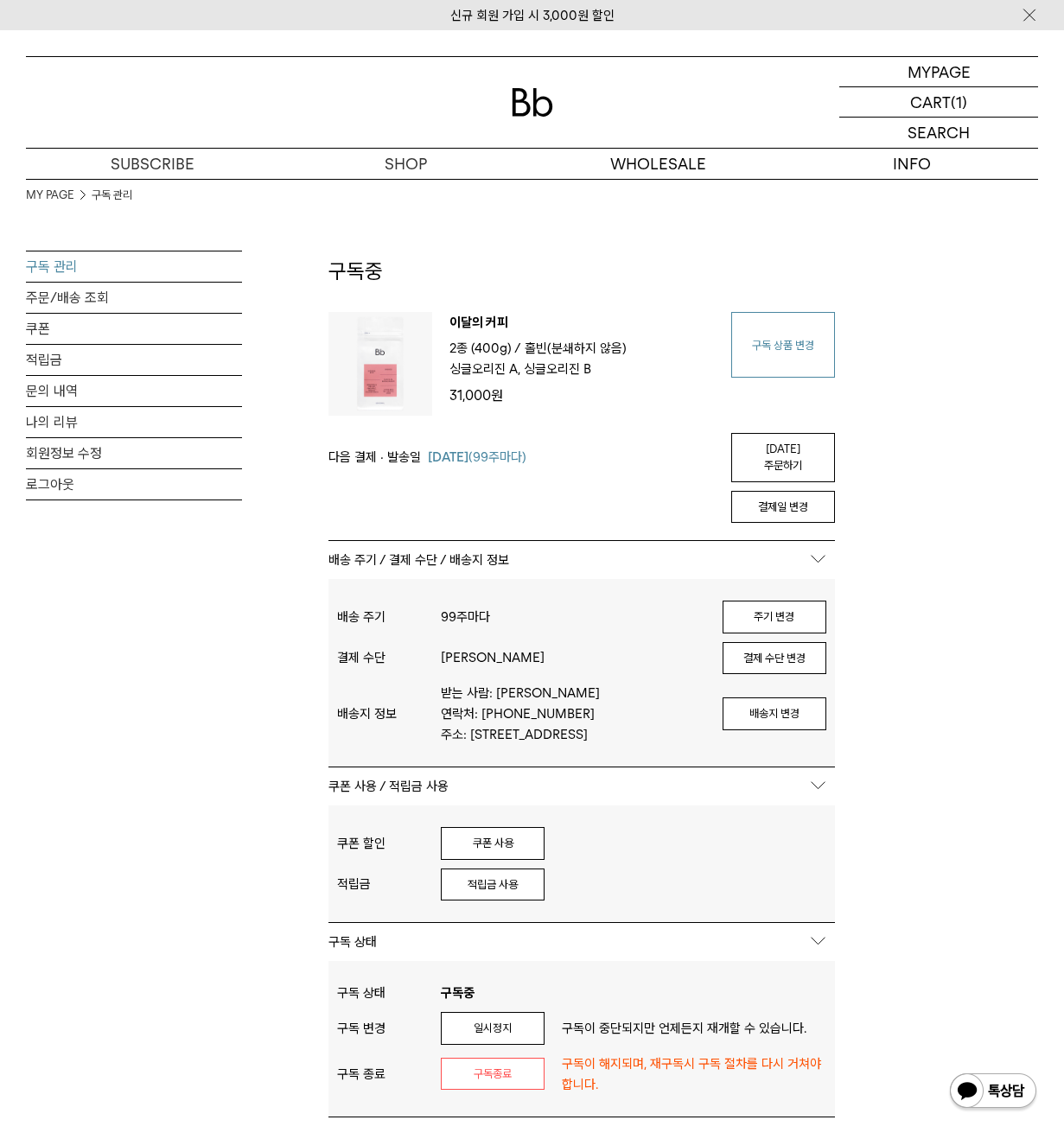
click at [752, 342] on link "구독 상품 변경" at bounding box center [783, 344] width 104 height 66
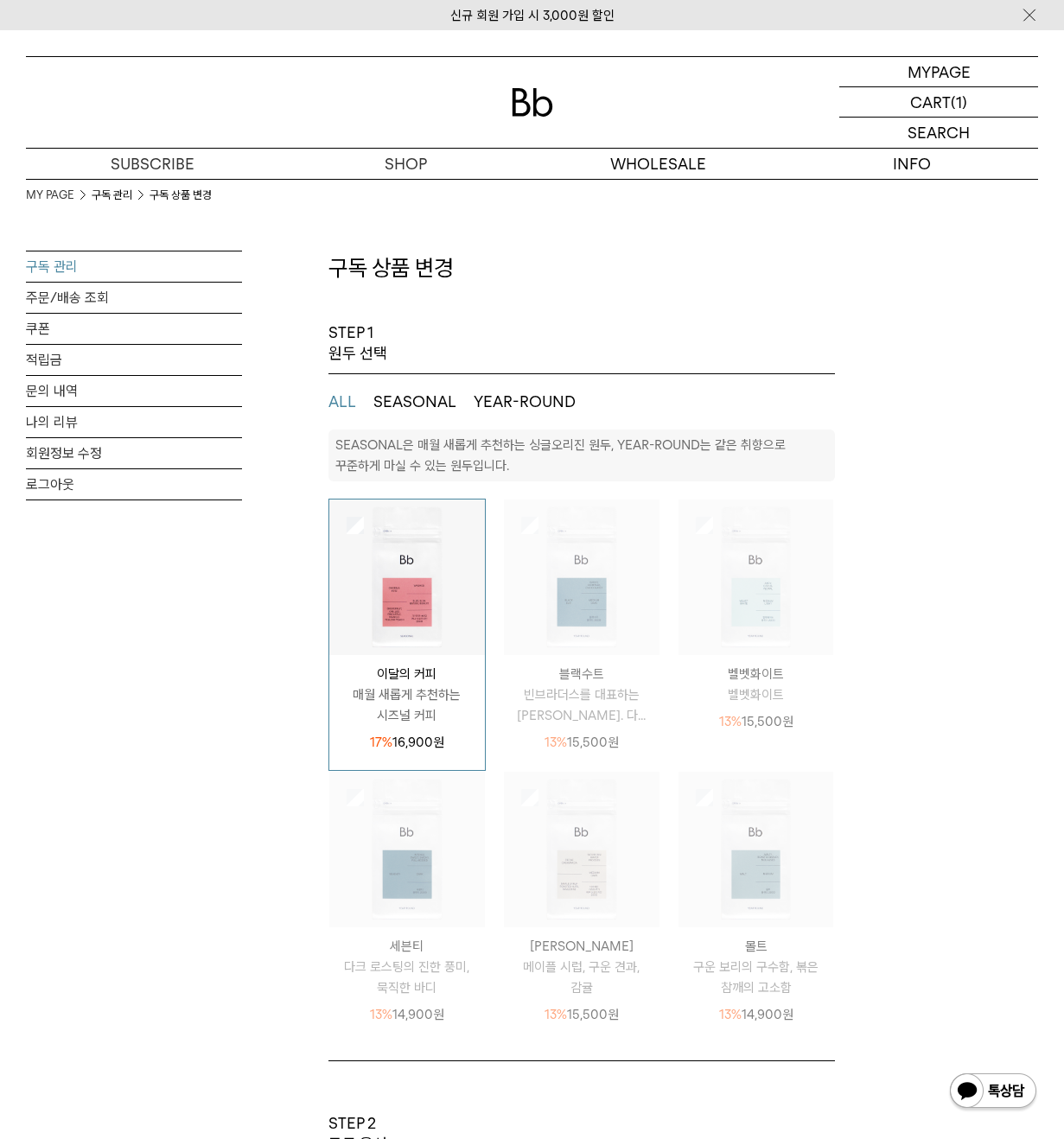
select select "**"
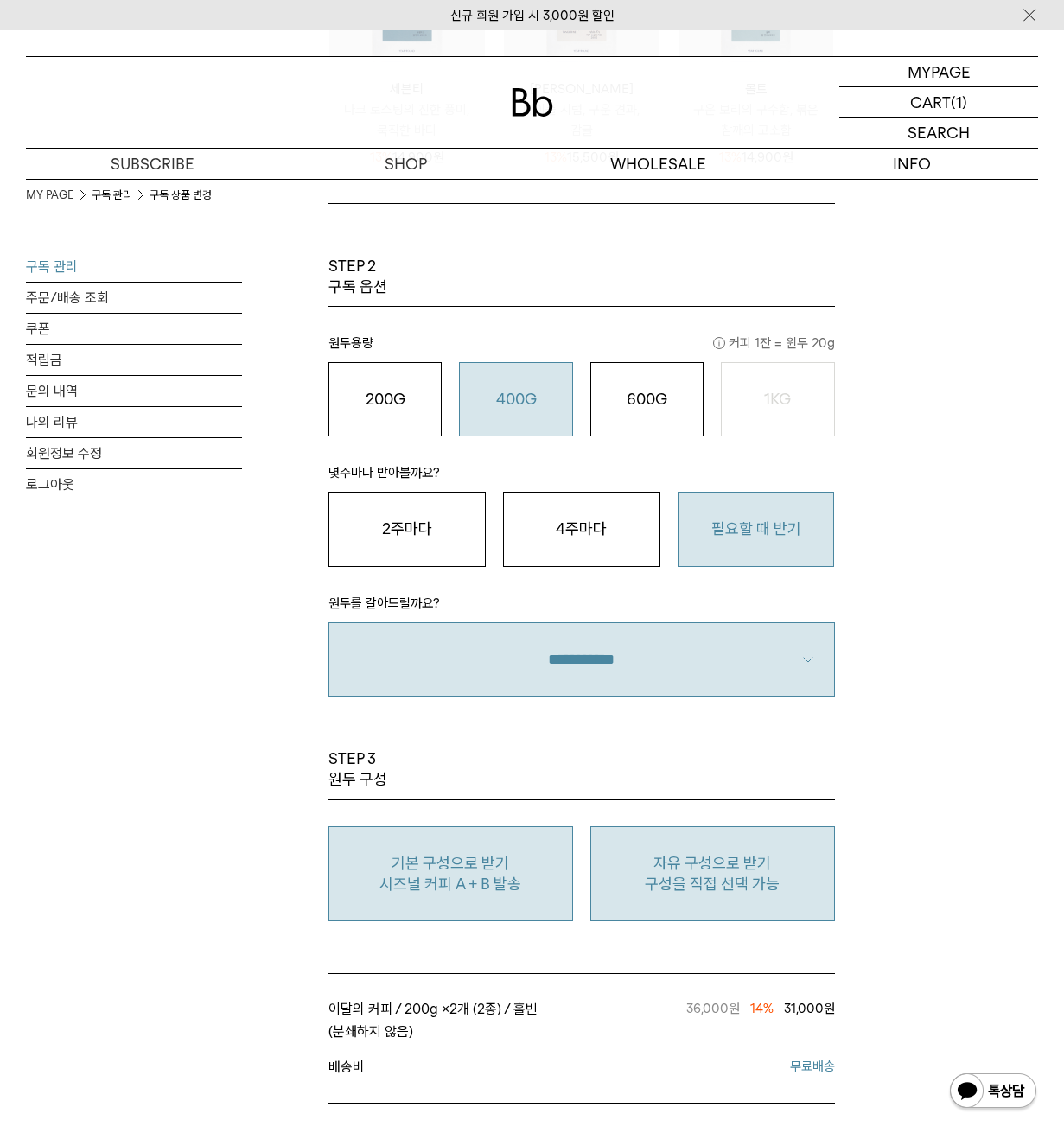
scroll to position [865, 0]
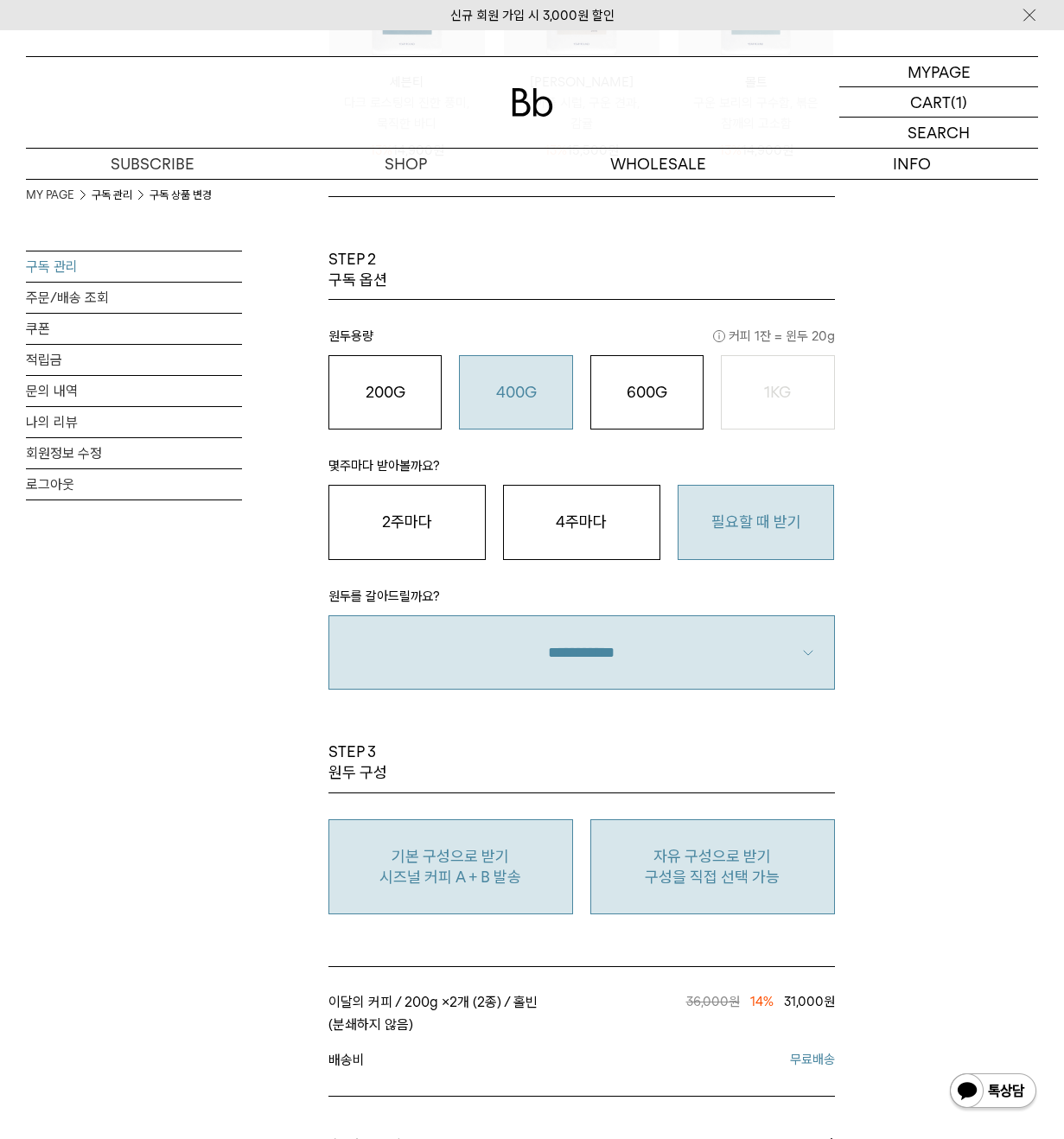
click at [760, 842] on button "자유 구성으로 받기 구성을 직접 선택 가능" at bounding box center [713, 867] width 245 height 96
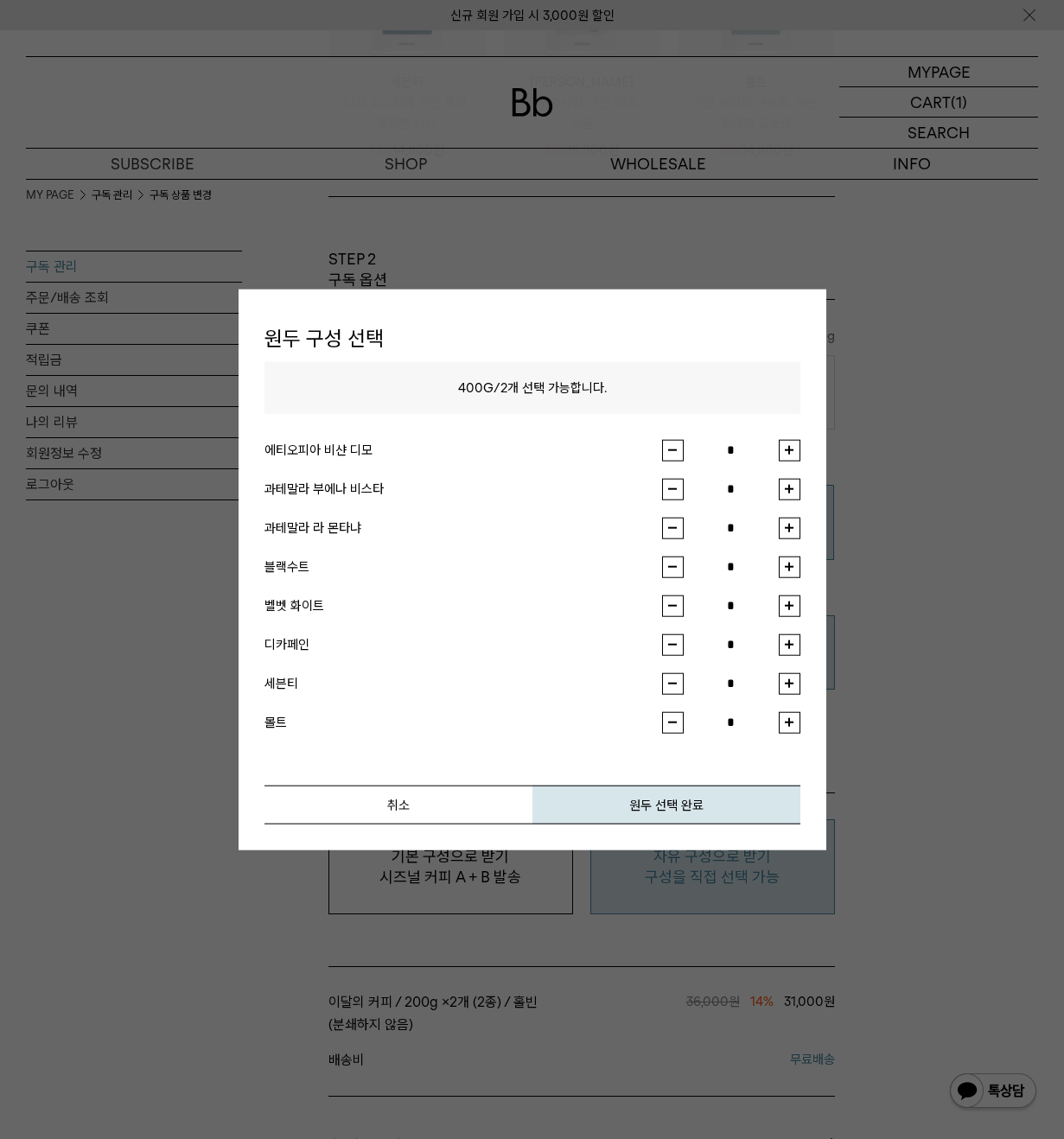
click at [784, 496] on button "button" at bounding box center [790, 489] width 22 height 22
type input "*"
click at [781, 605] on button "button" at bounding box center [790, 605] width 22 height 22
type input "*"
click at [725, 804] on button "원두 선택 완료" at bounding box center [667, 804] width 268 height 38
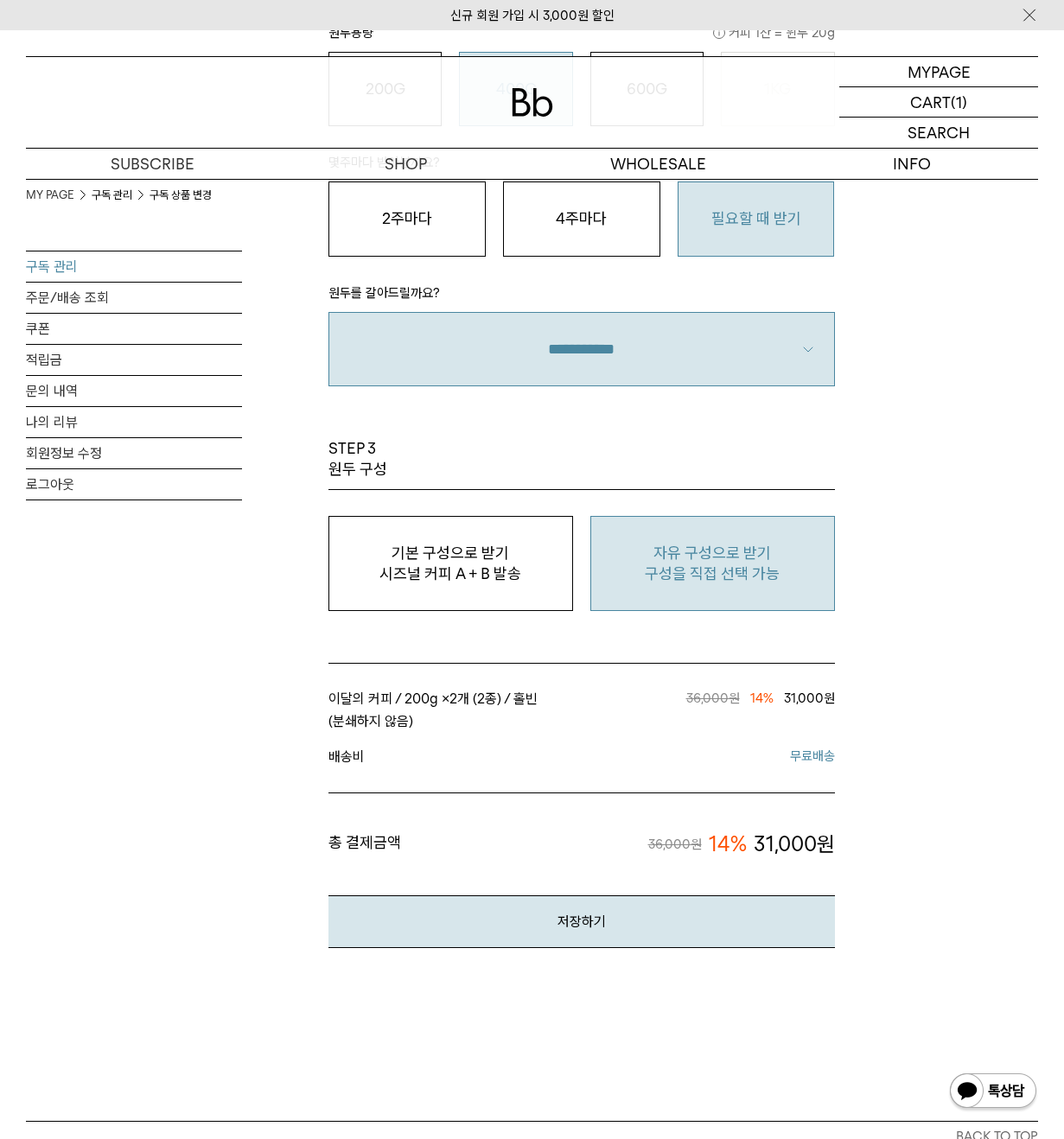
scroll to position [1210, 0]
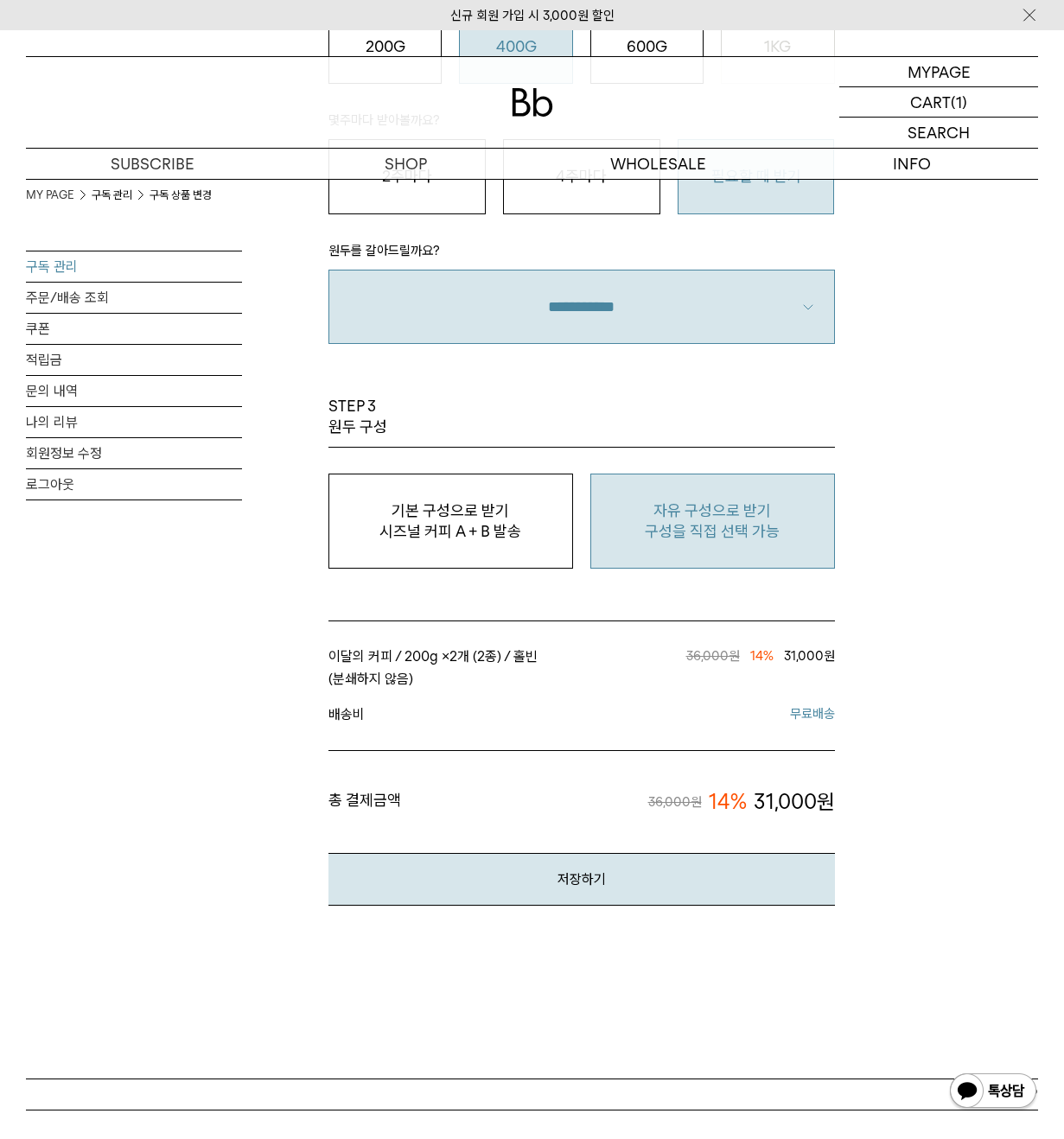
click at [762, 872] on button "저장하기" at bounding box center [582, 879] width 507 height 52
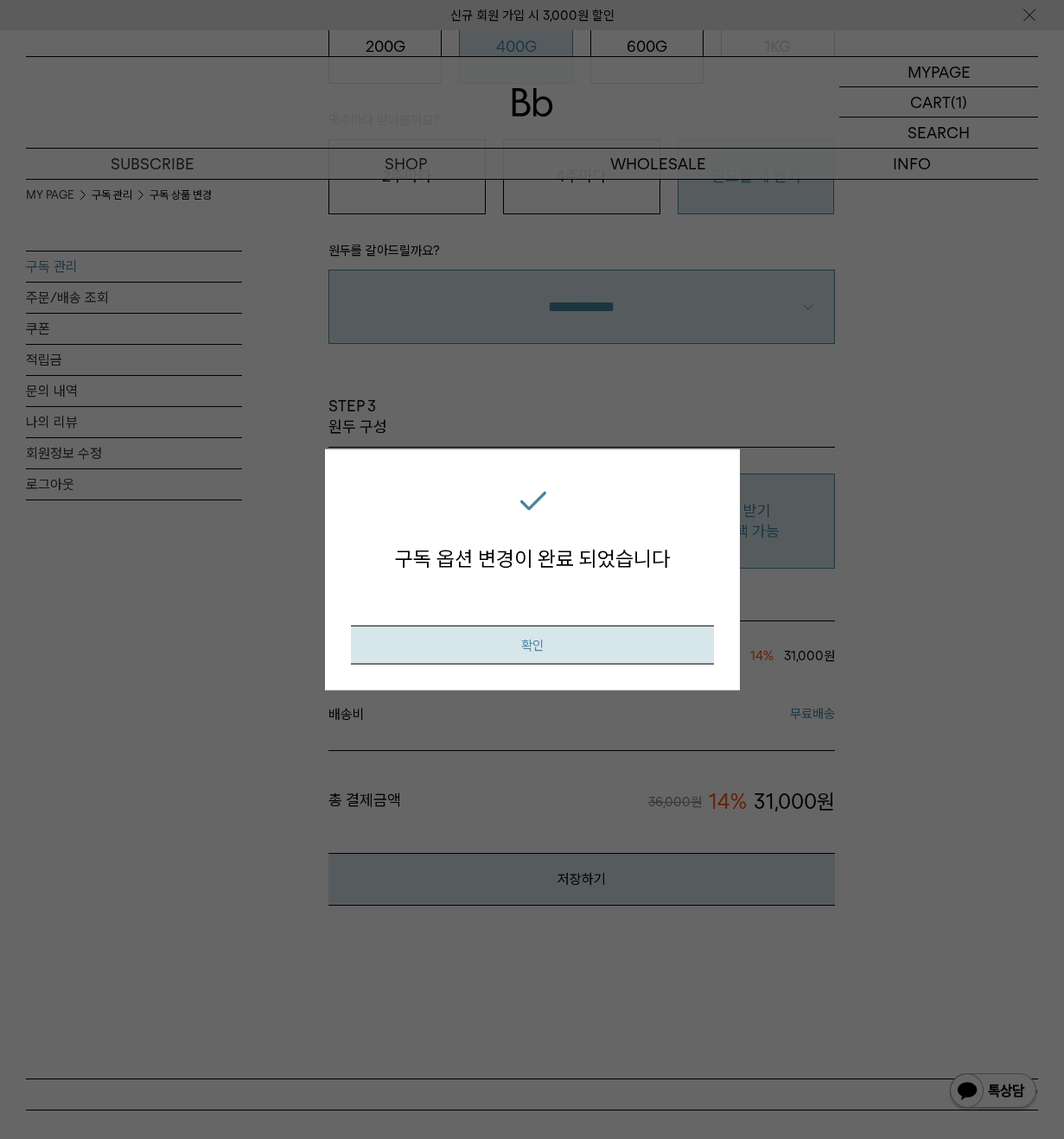
click at [651, 627] on button "확인" at bounding box center [532, 644] width 363 height 38
click at [656, 642] on button "확인" at bounding box center [532, 644] width 363 height 38
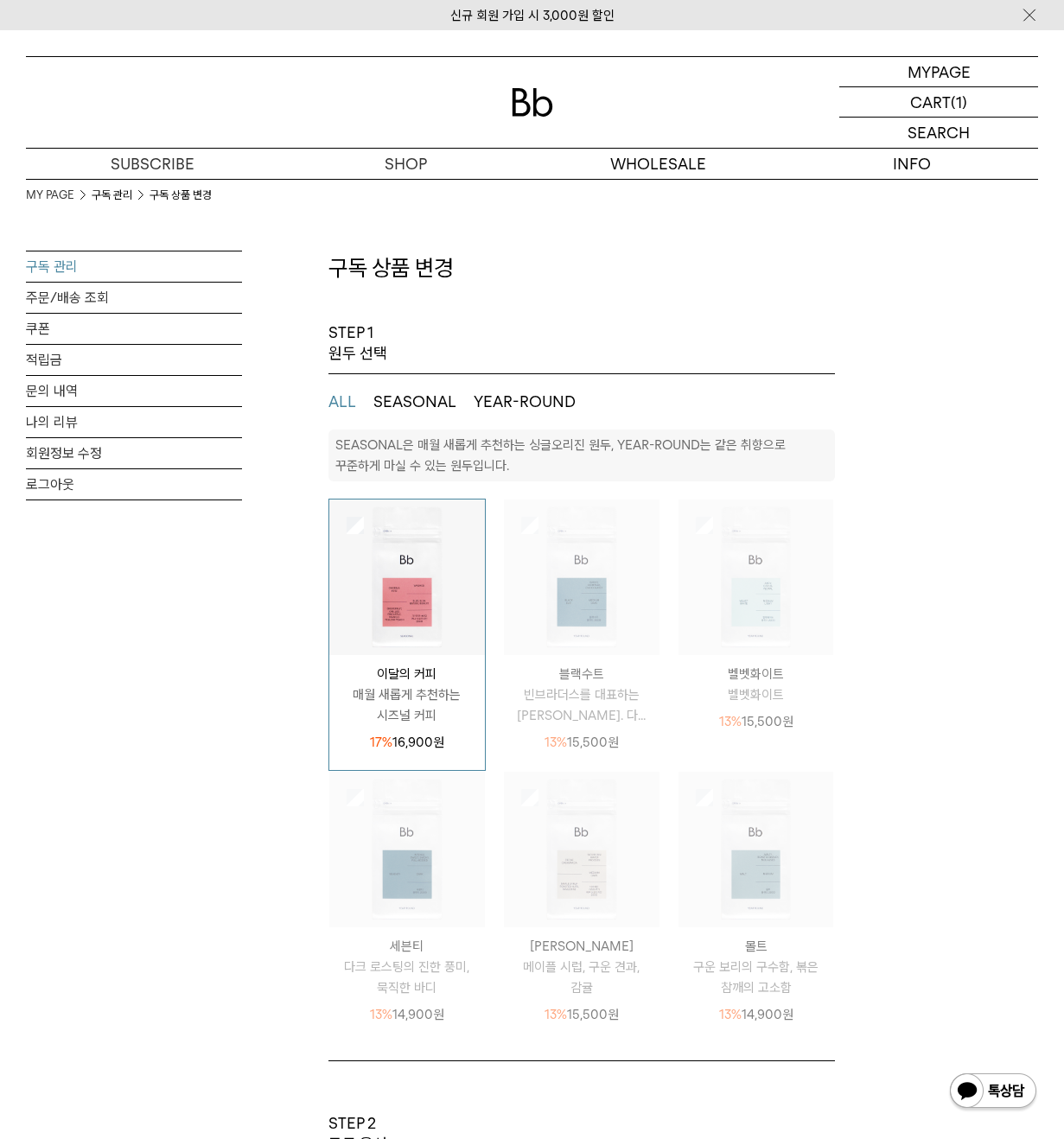
select select "**"
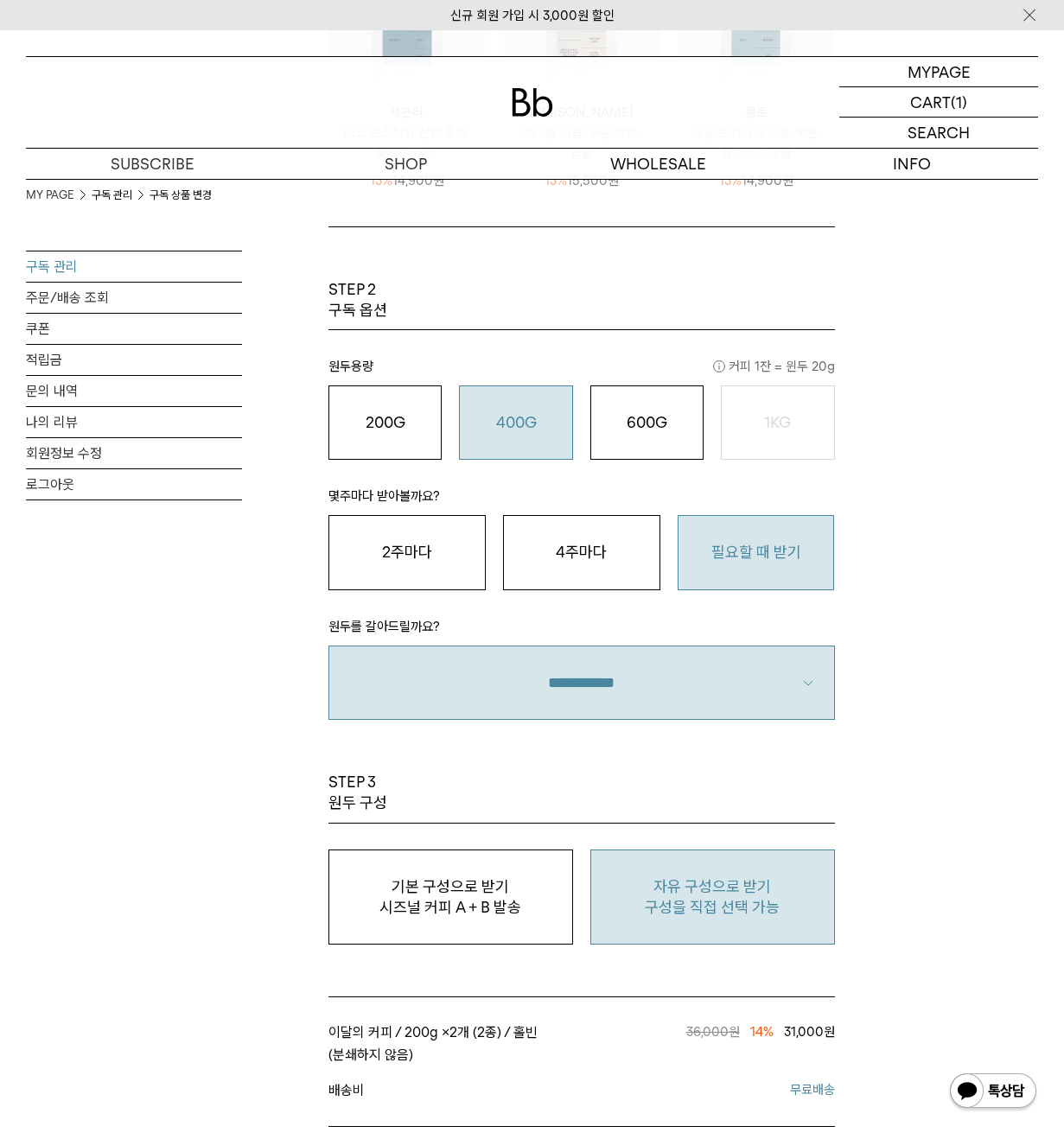
scroll to position [865, 0]
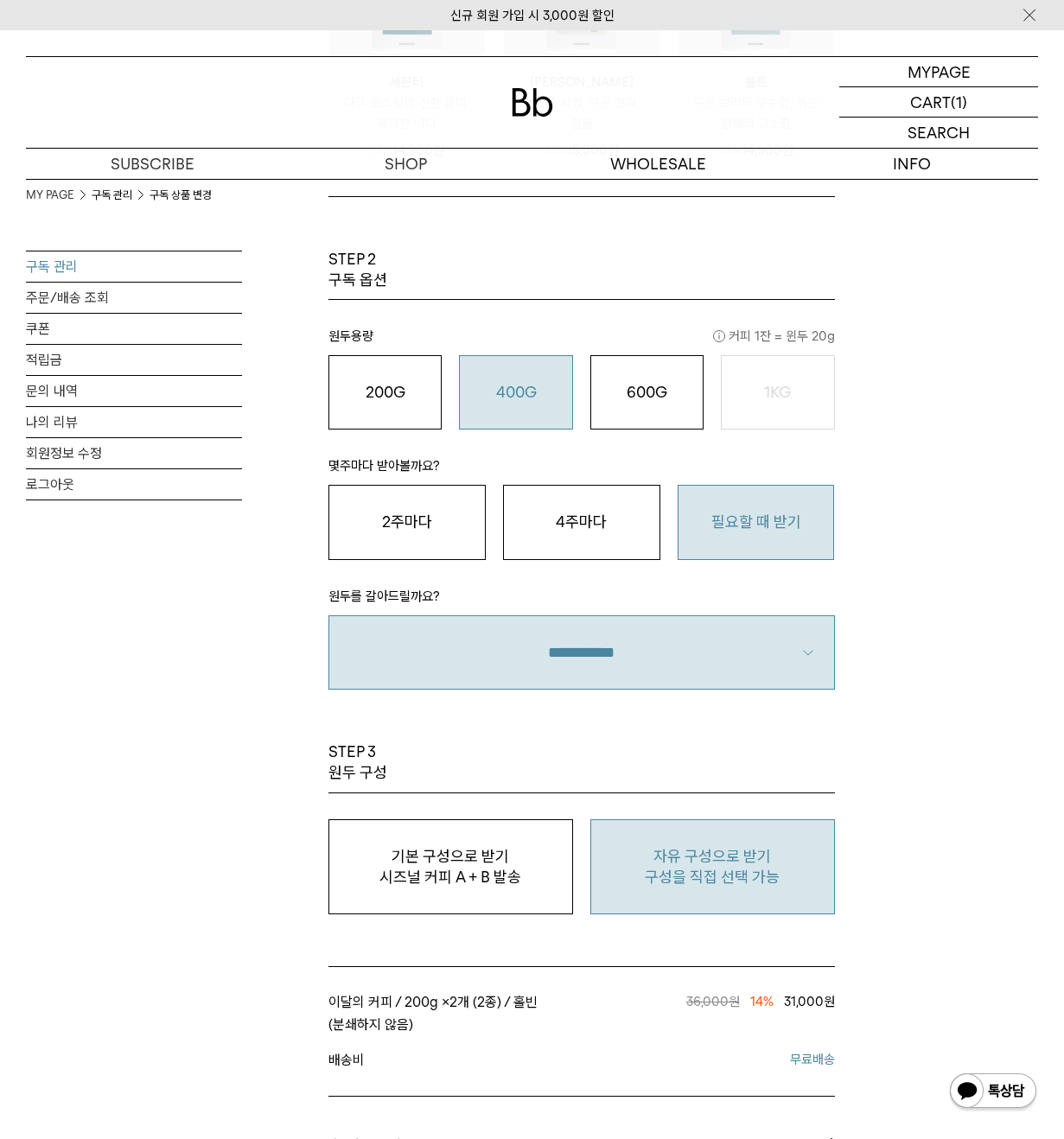
click at [775, 851] on p "자유 구성으로 받기" at bounding box center [712, 856] width 226 height 21
type input "*"
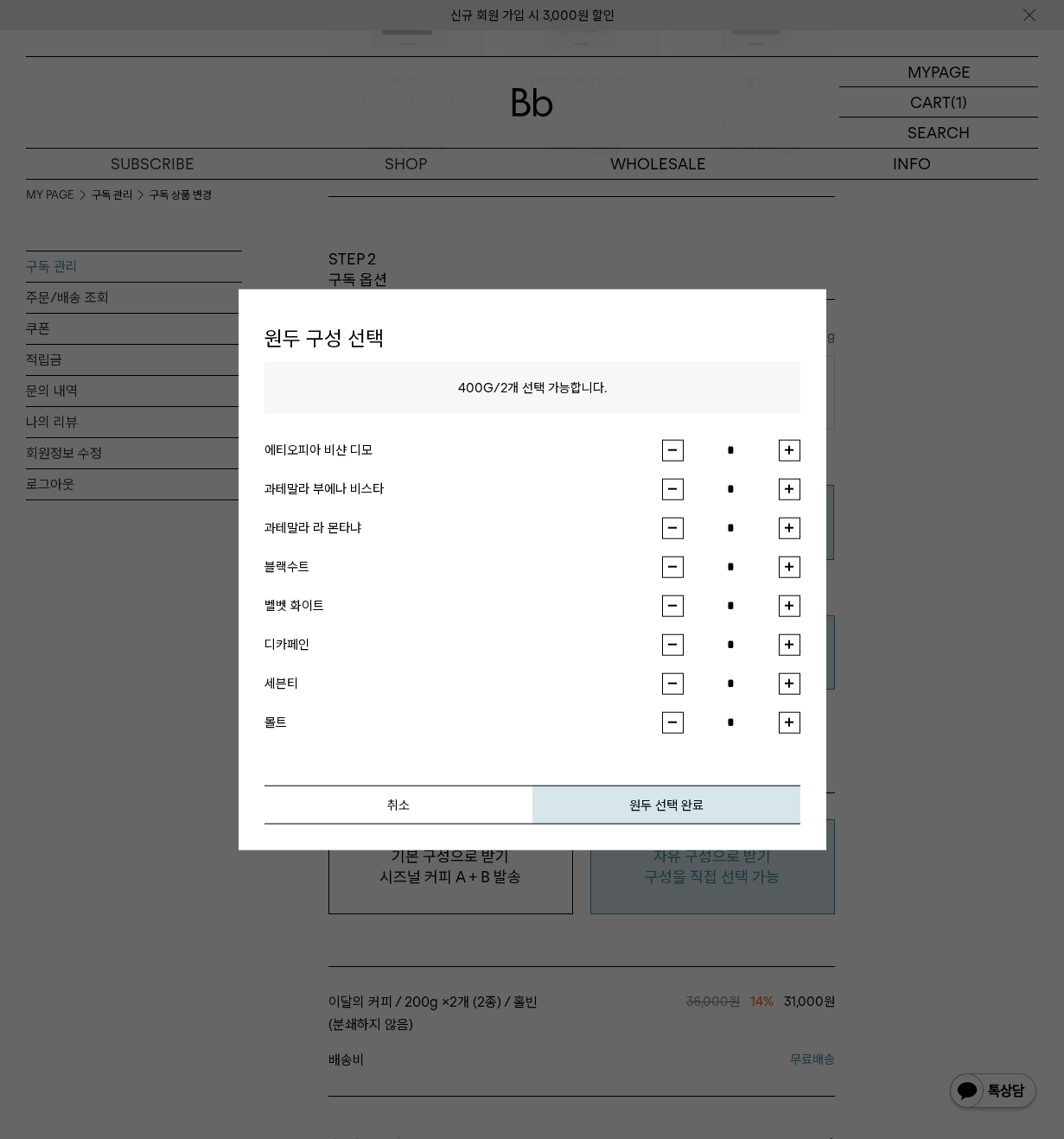
click at [789, 501] on li "과테말라 부에나 비스타 *" at bounding box center [532, 497] width 535 height 38
click at [789, 489] on button "button" at bounding box center [790, 489] width 22 height 22
type input "*"
click at [795, 604] on button "button" at bounding box center [790, 605] width 22 height 22
type input "*"
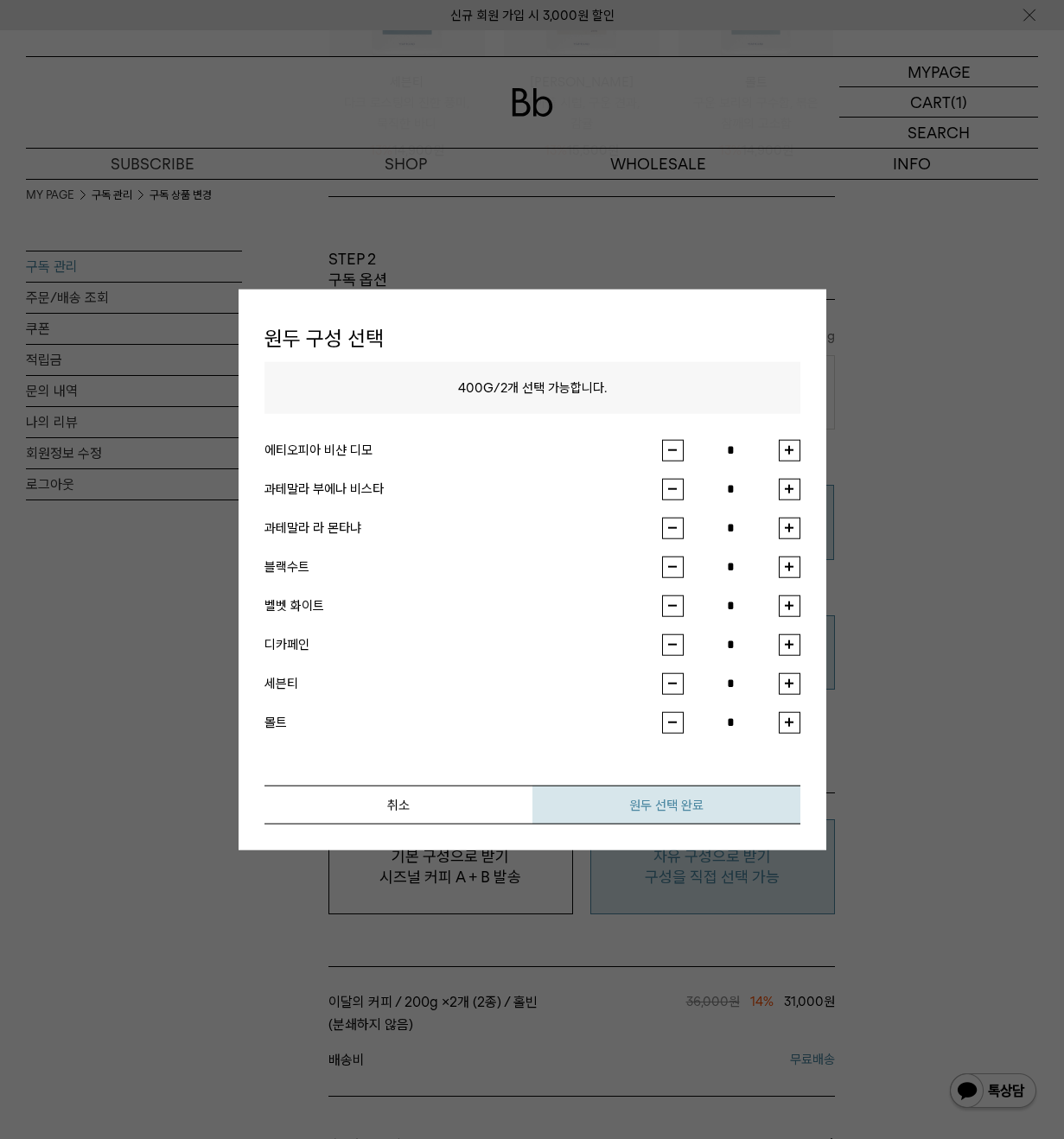
click at [729, 790] on button "원두 선택 완료" at bounding box center [667, 804] width 268 height 38
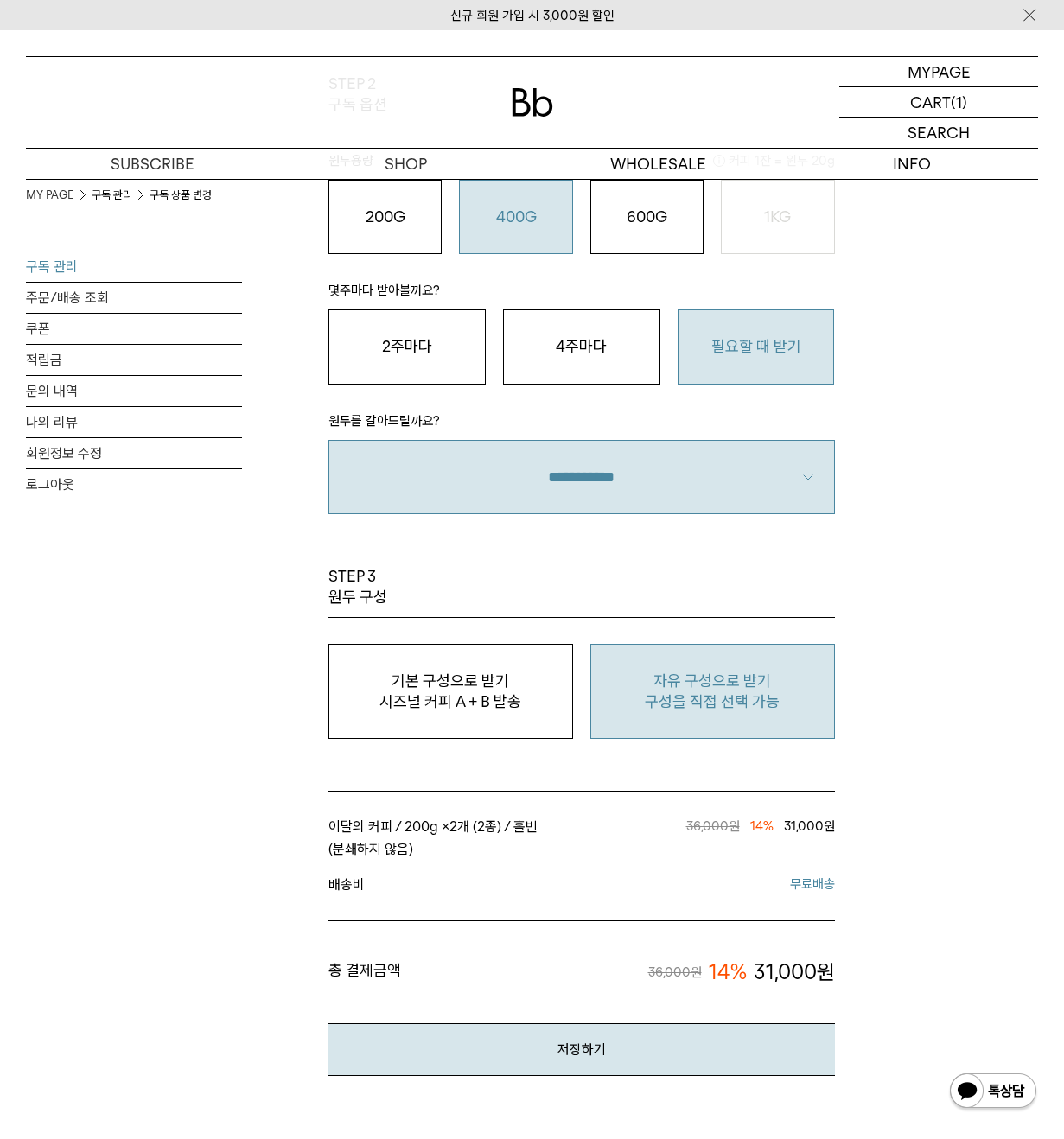
scroll to position [1469, 0]
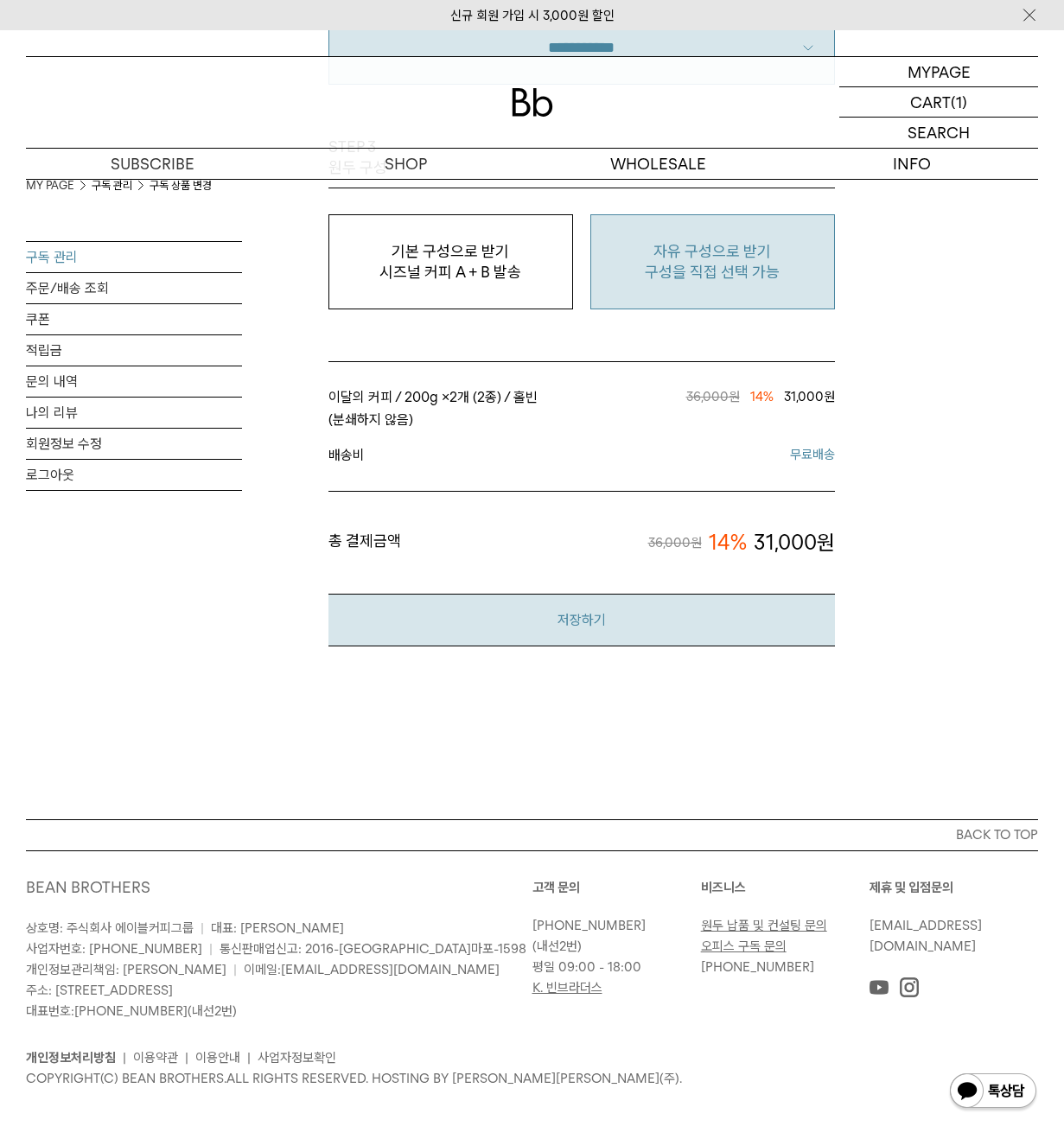
click at [711, 622] on button "저장하기" at bounding box center [582, 619] width 507 height 52
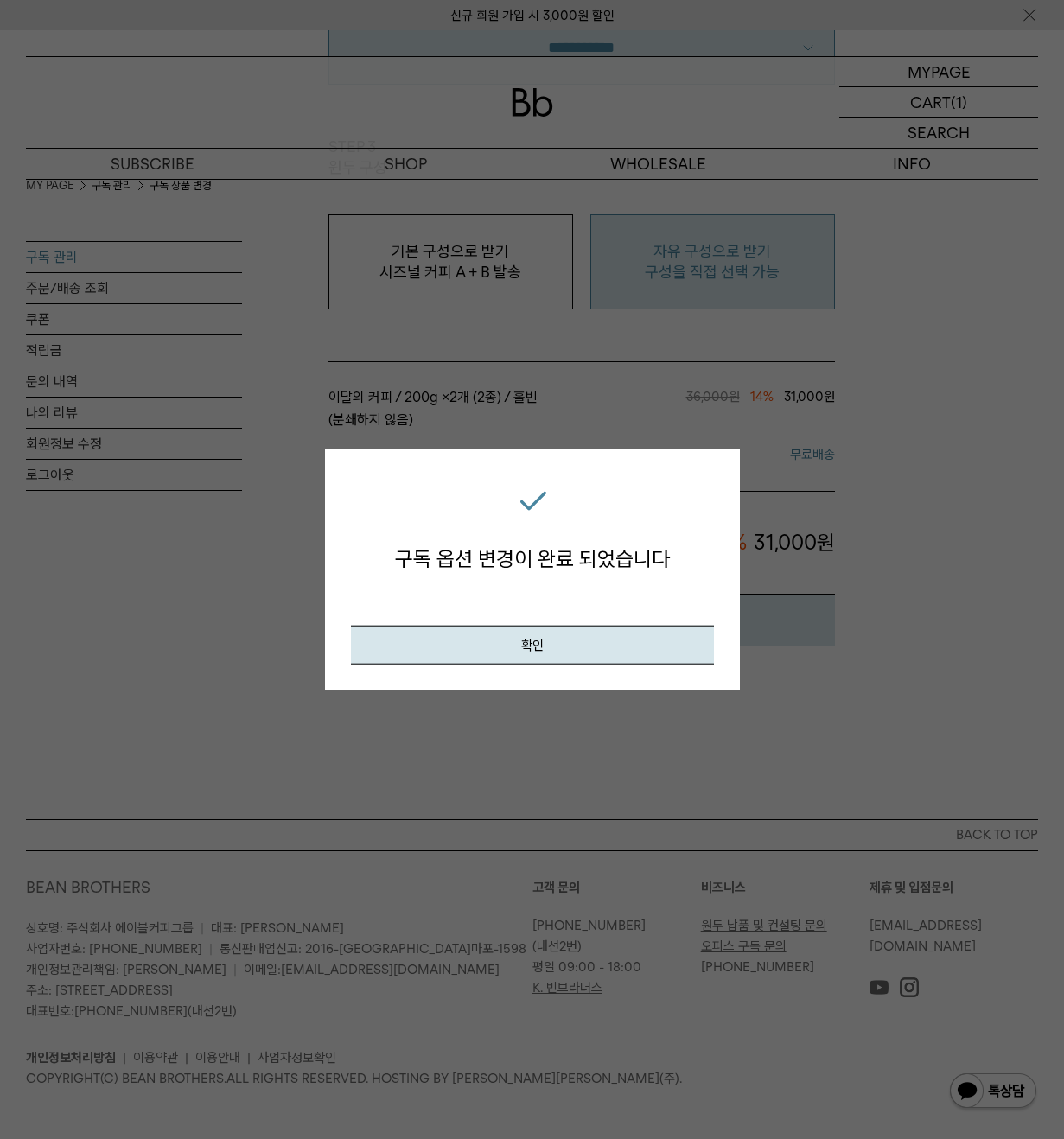
click at [678, 667] on div "구독 옵션 변경이 완료 되었습니다 확인" at bounding box center [532, 570] width 415 height 242
click at [667, 648] on button "확인" at bounding box center [532, 644] width 363 height 38
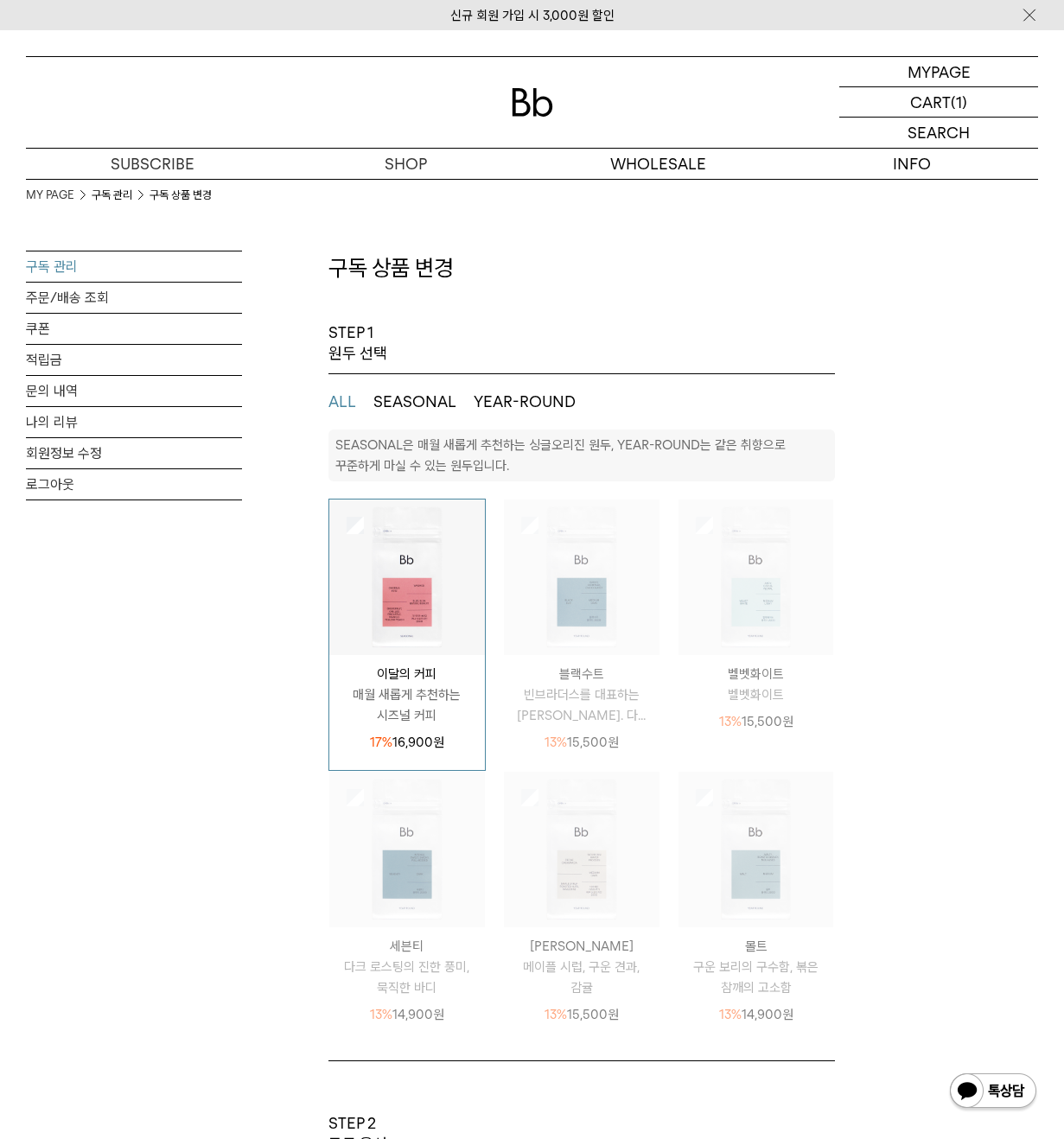
select select "**"
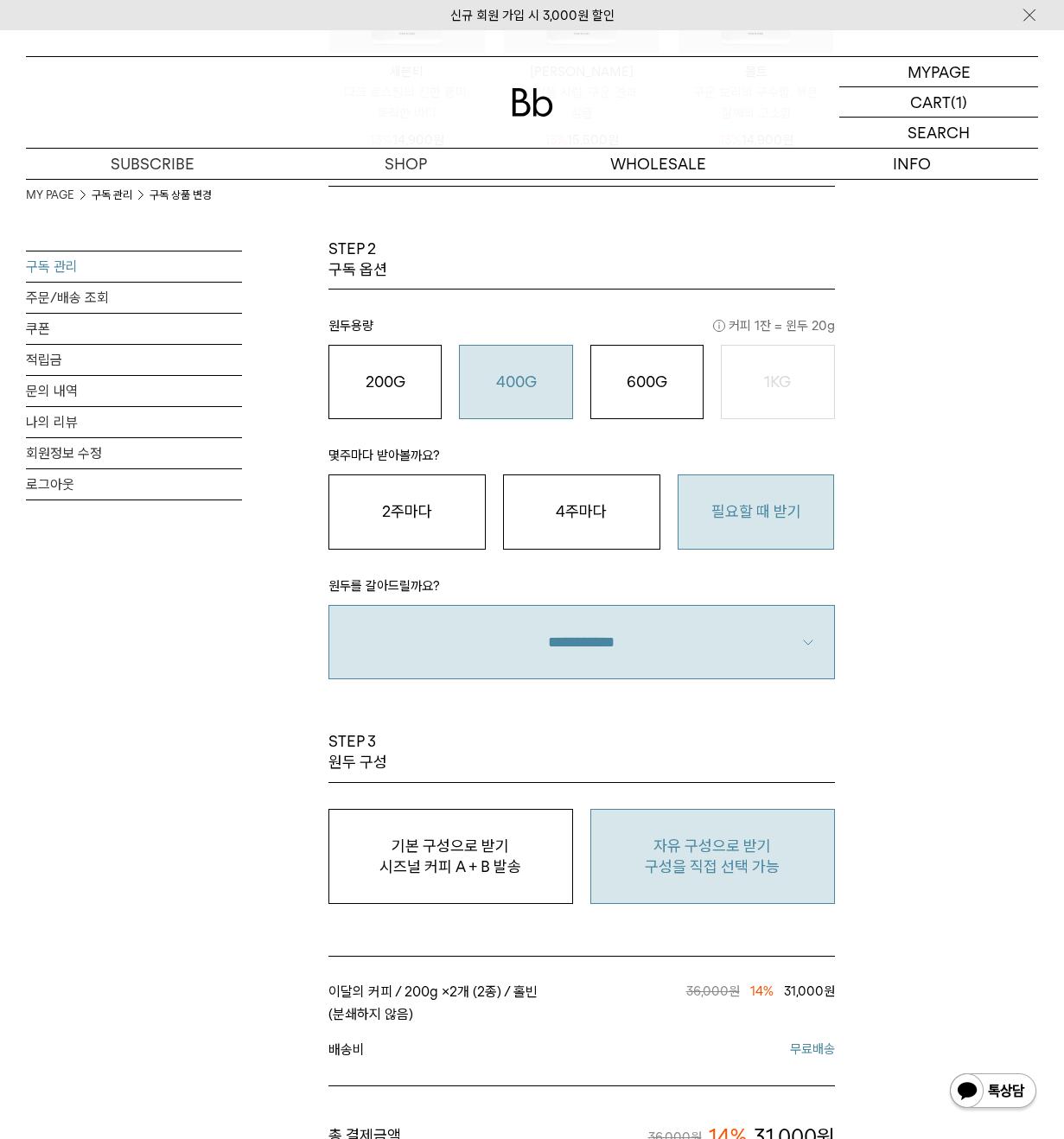
scroll to position [865, 0]
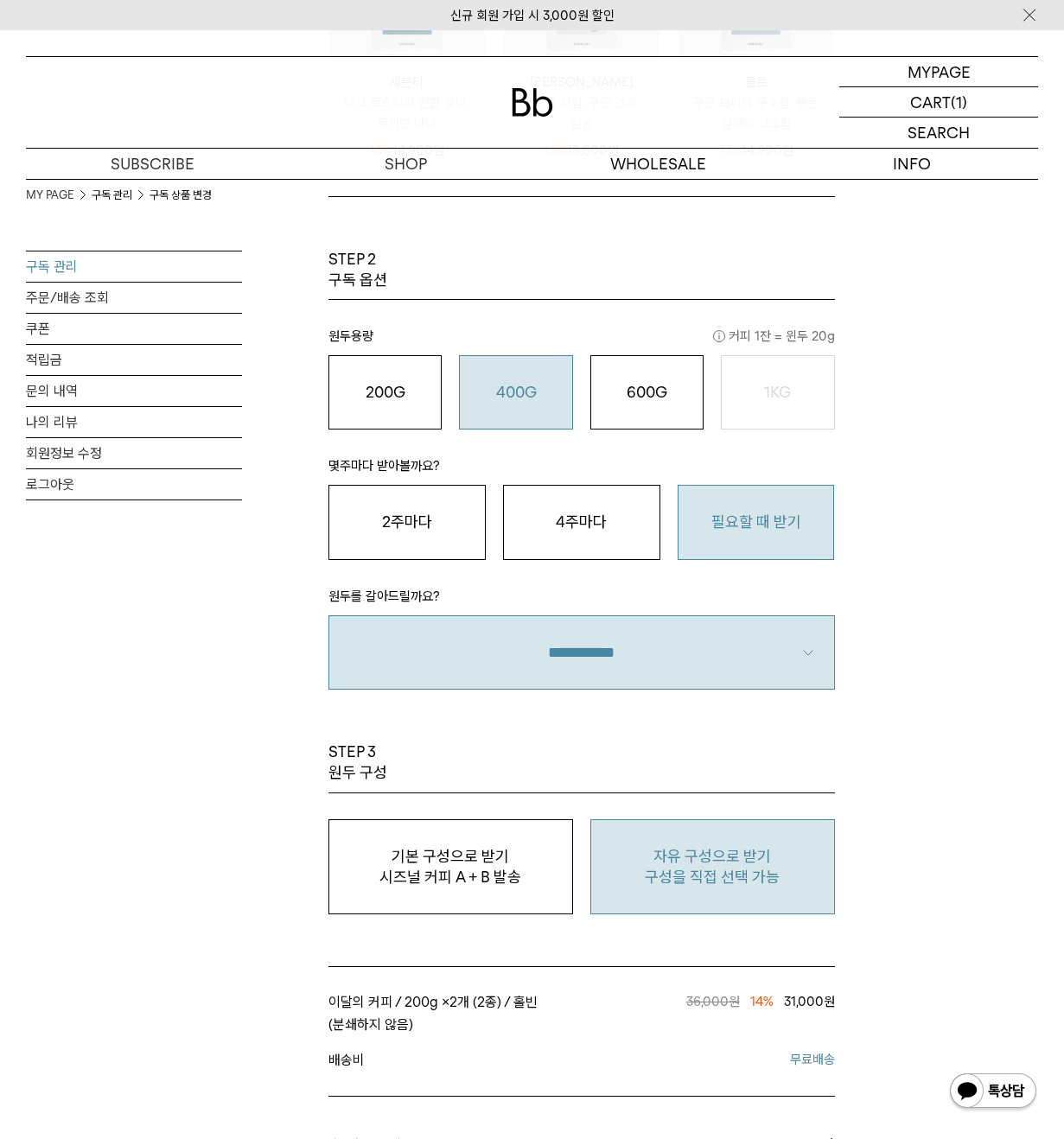
click at [115, 263] on link "구독 관리" at bounding box center [133, 266] width 216 height 31
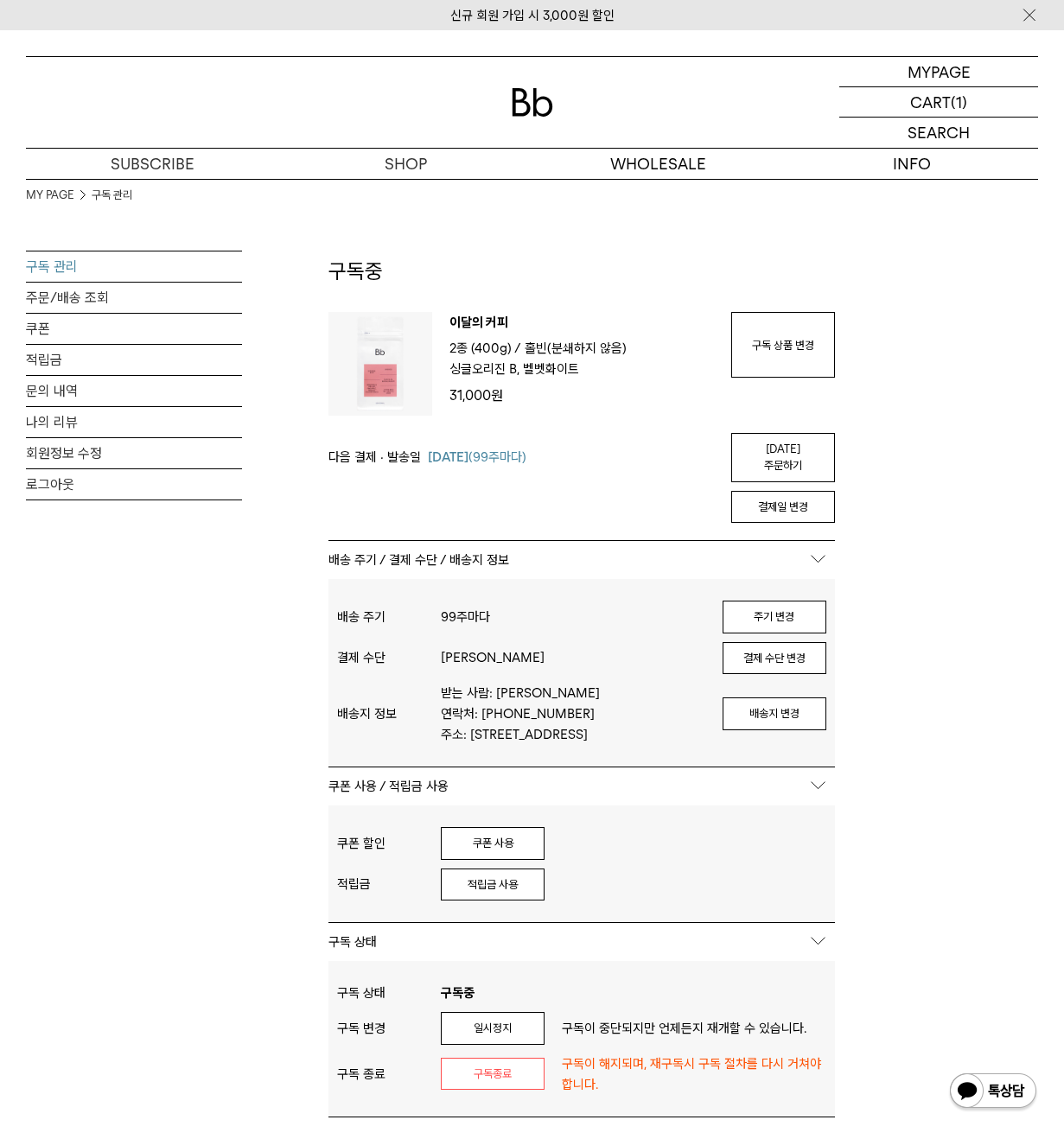
click at [959, 656] on div "MY PAGE 구독 관리 구독 관리 주문/배송 조회 쿠폰 적립금 문의 내역 나의 리뷰 회원정보 수정 로그아웃 구독중 구독 번호 : 52405 …" at bounding box center [532, 804] width 1012 height 1251
click at [788, 440] on link "[DATE] 주문하기" at bounding box center [783, 458] width 104 height 49
click at [890, 301] on div "MY PAGE 구독 관리 구독 관리 주문/배송 조회 쿠폰 적립금 문의 내역 나의 리뷰 회원정보 수정 로그아웃 구독중 구독 번호 : 52405 …" at bounding box center [532, 804] width 1012 height 1251
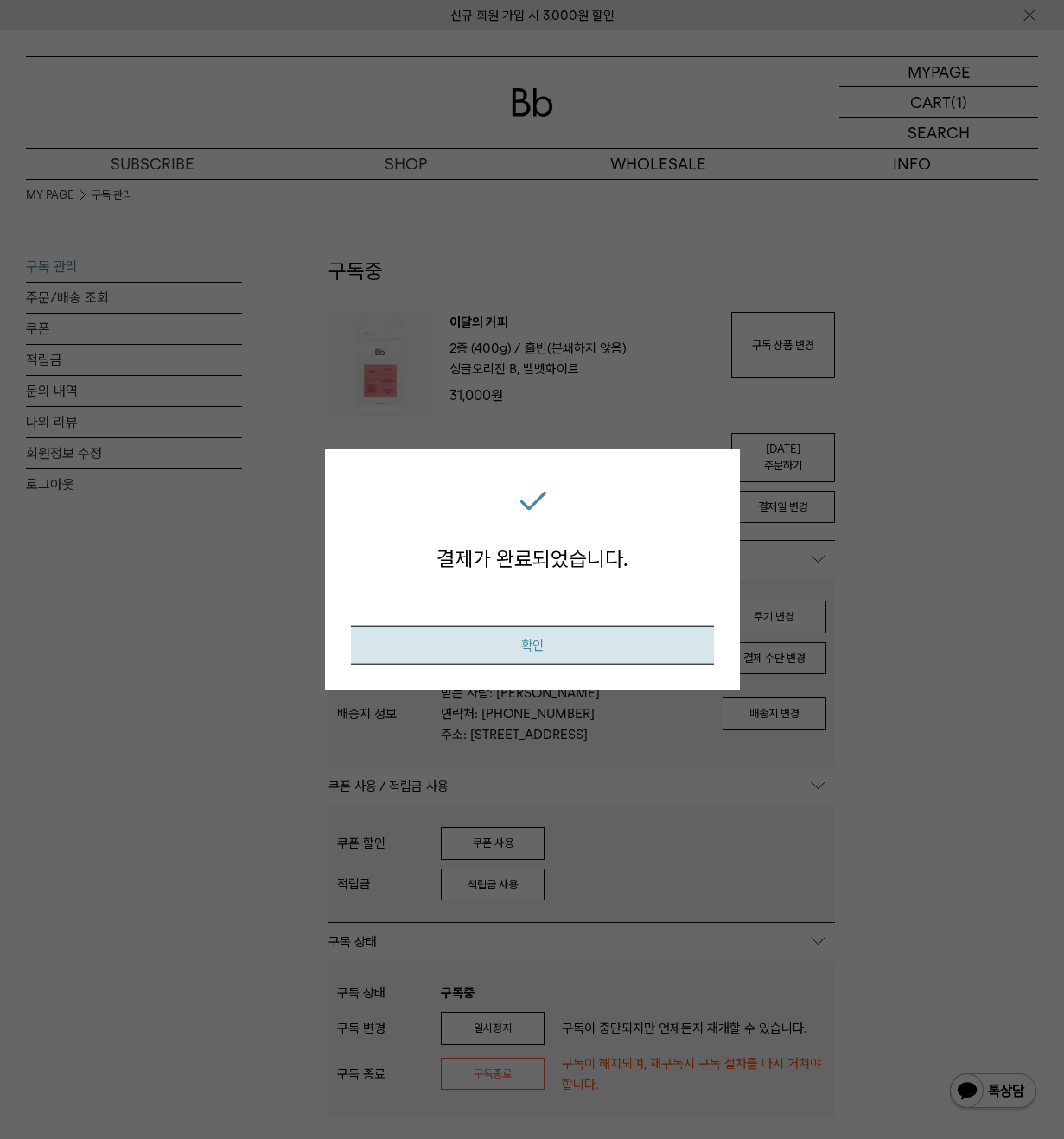
click at [668, 650] on button "확인" at bounding box center [532, 644] width 363 height 38
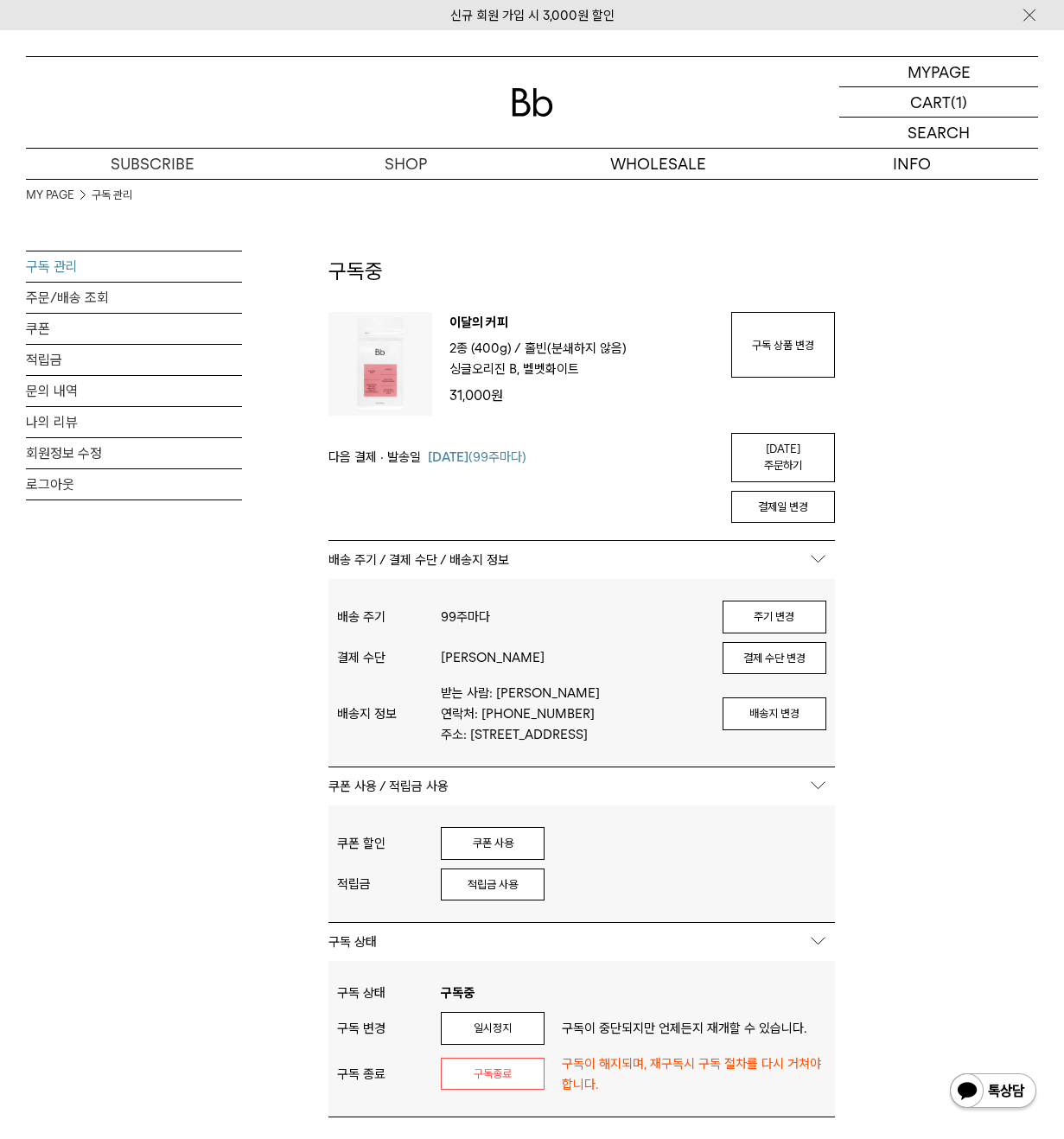
click at [956, 299] on div "MY PAGE 구독 관리 구독 관리 주문/배송 조회 쿠폰 적립금 문의 내역 나의 리뷰 회원정보 수정 로그아웃 구독중 구독 번호 : 52405 …" at bounding box center [532, 804] width 1012 height 1251
